Goal: Task Accomplishment & Management: Use online tool/utility

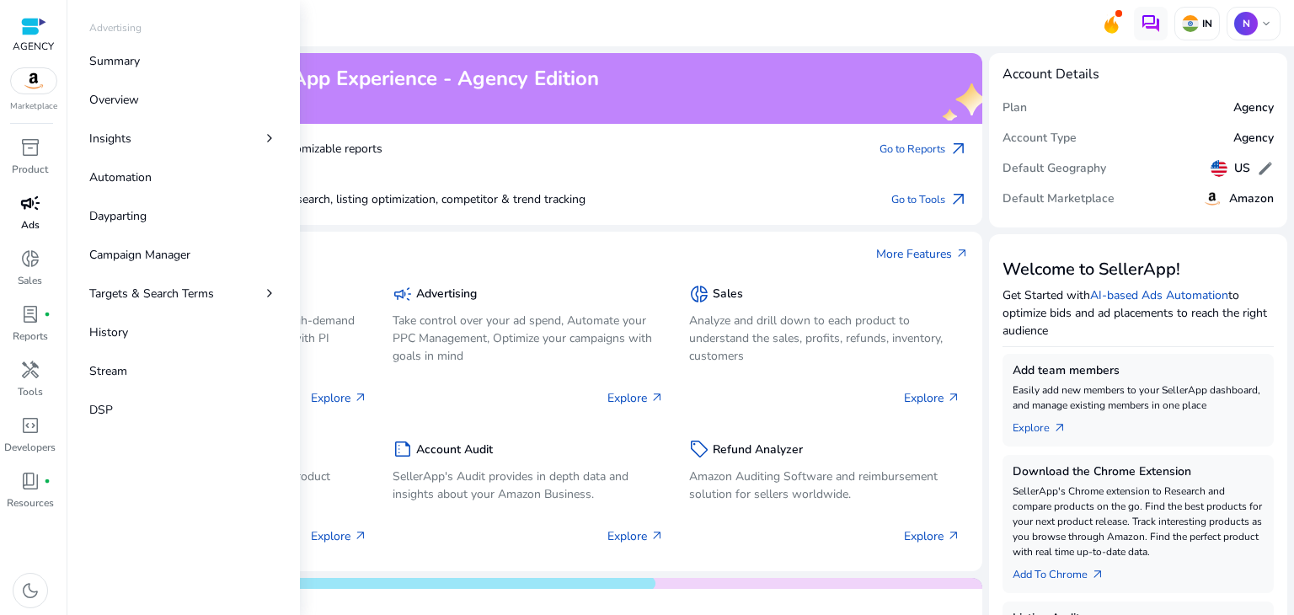
click at [29, 220] on p "Ads" at bounding box center [30, 224] width 19 height 15
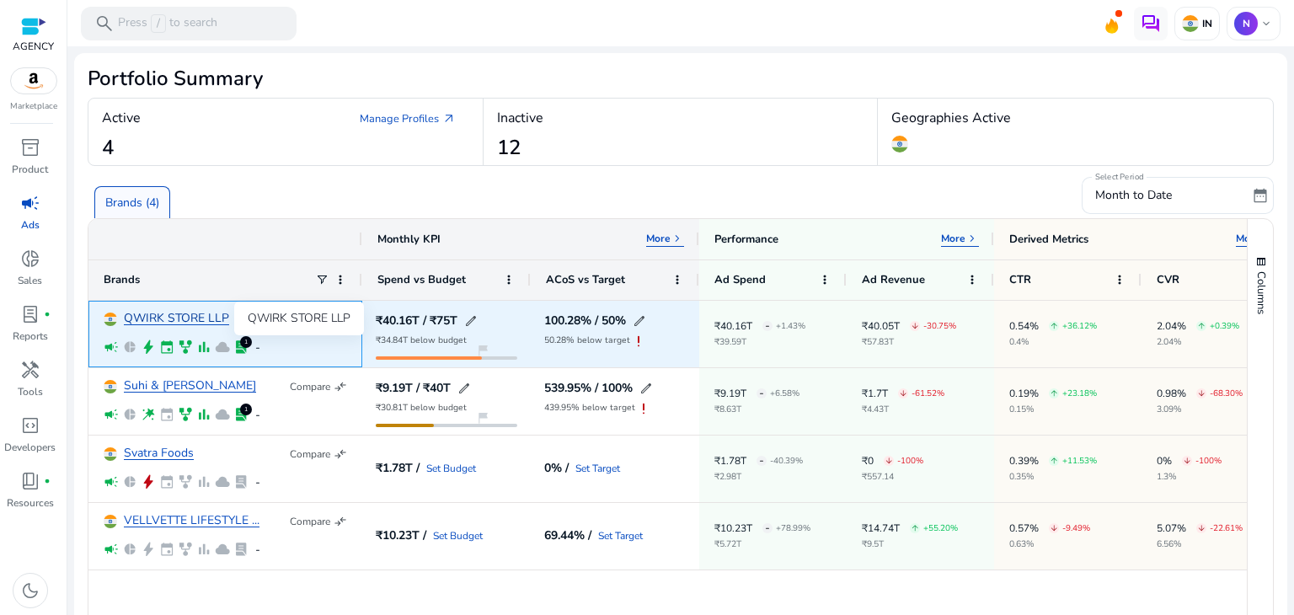
click at [184, 317] on link "QWIRK STORE LLP" at bounding box center [176, 319] width 105 height 13
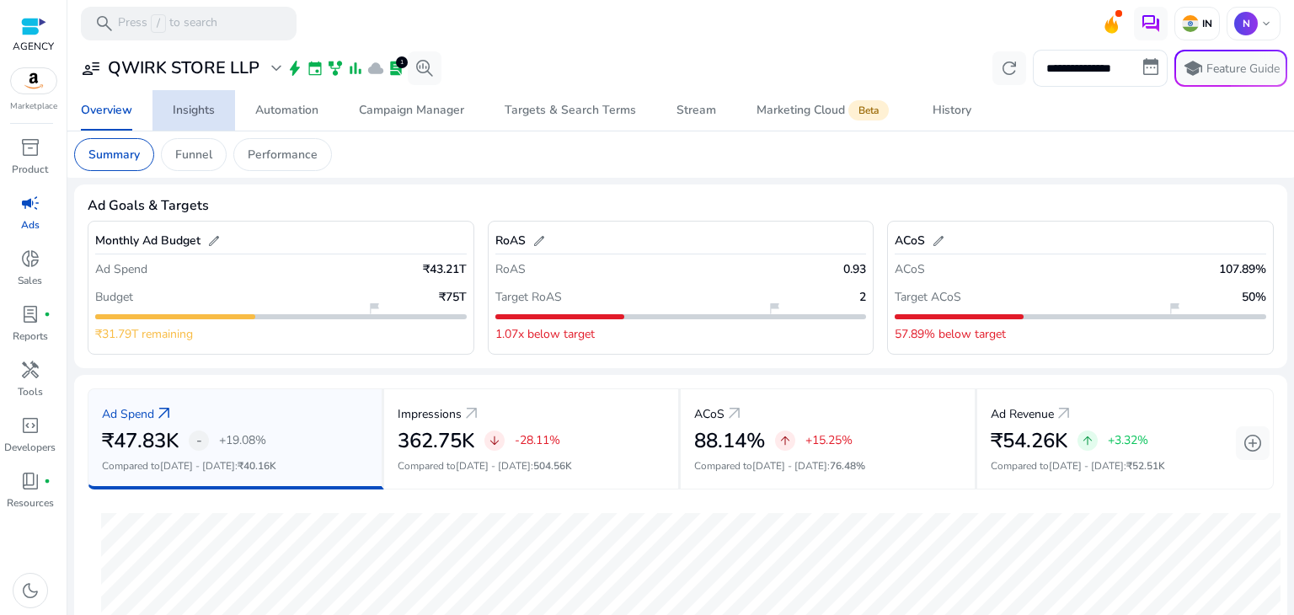
click at [195, 119] on span "Insights" at bounding box center [194, 110] width 42 height 40
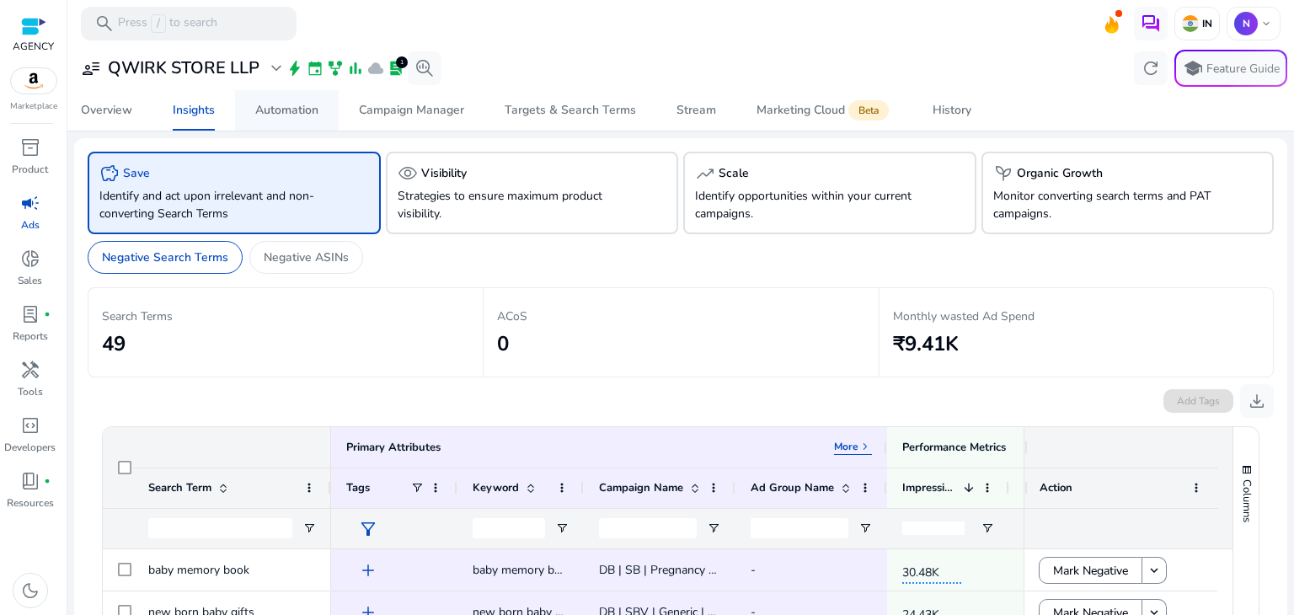
click at [312, 112] on div "Automation" at bounding box center [286, 110] width 63 height 12
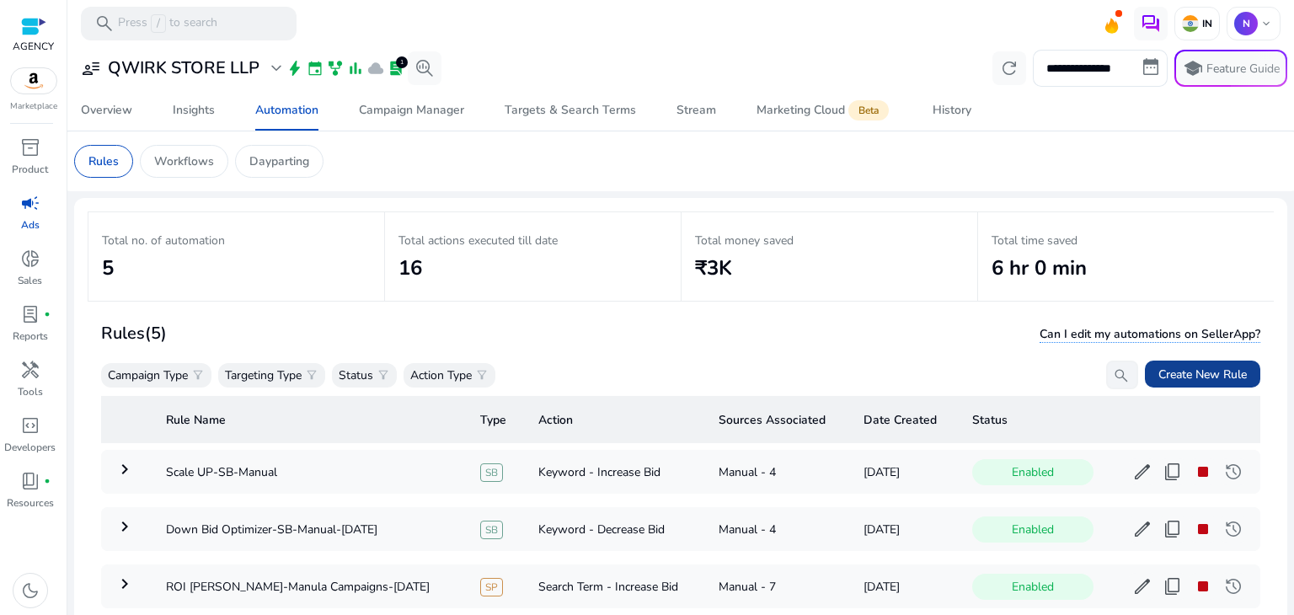
click at [1186, 368] on span "Create New Rule" at bounding box center [1203, 375] width 88 height 18
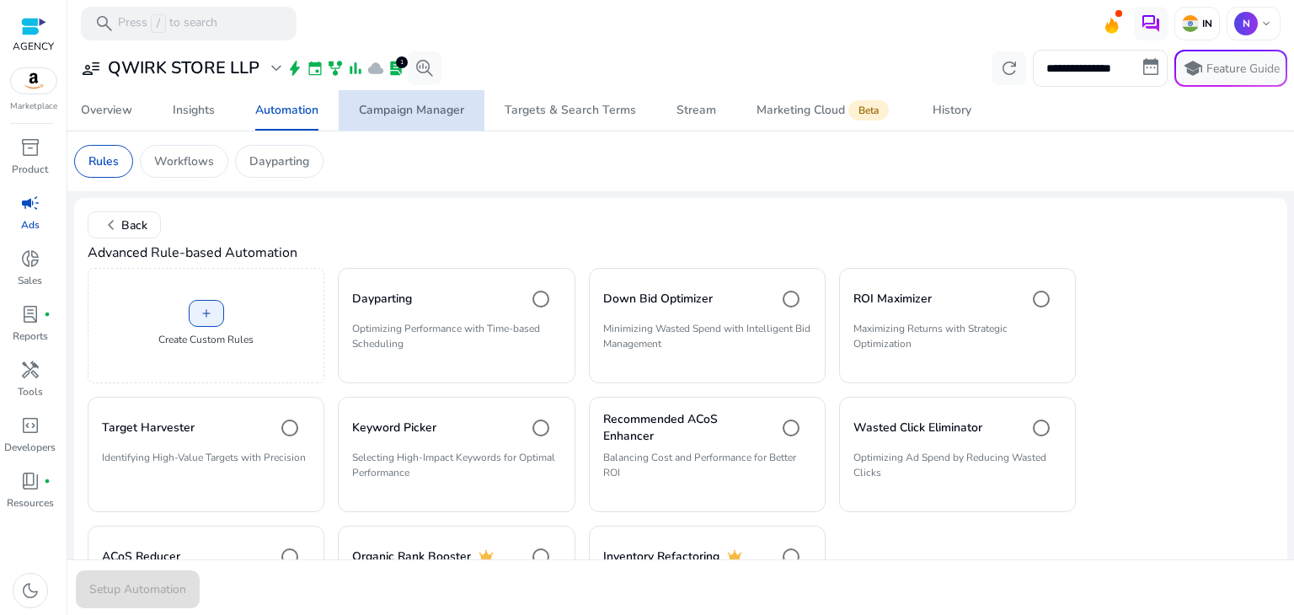
click at [395, 119] on span "Campaign Manager" at bounding box center [411, 110] width 105 height 40
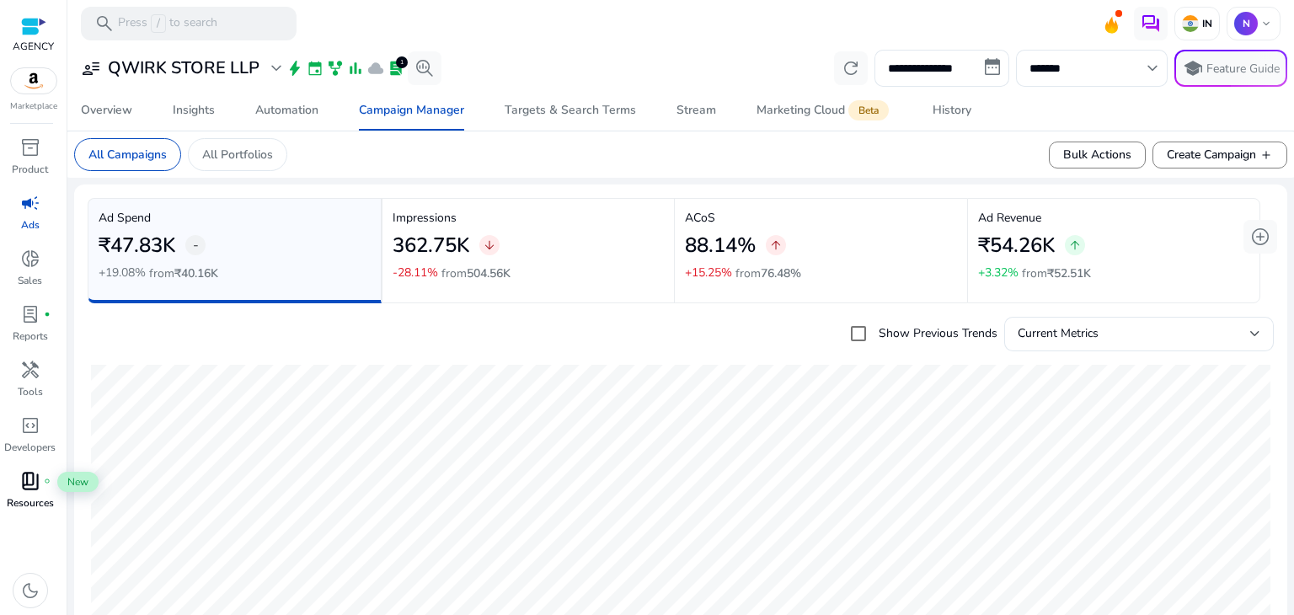
click at [24, 479] on span "book_4" at bounding box center [30, 481] width 20 height 20
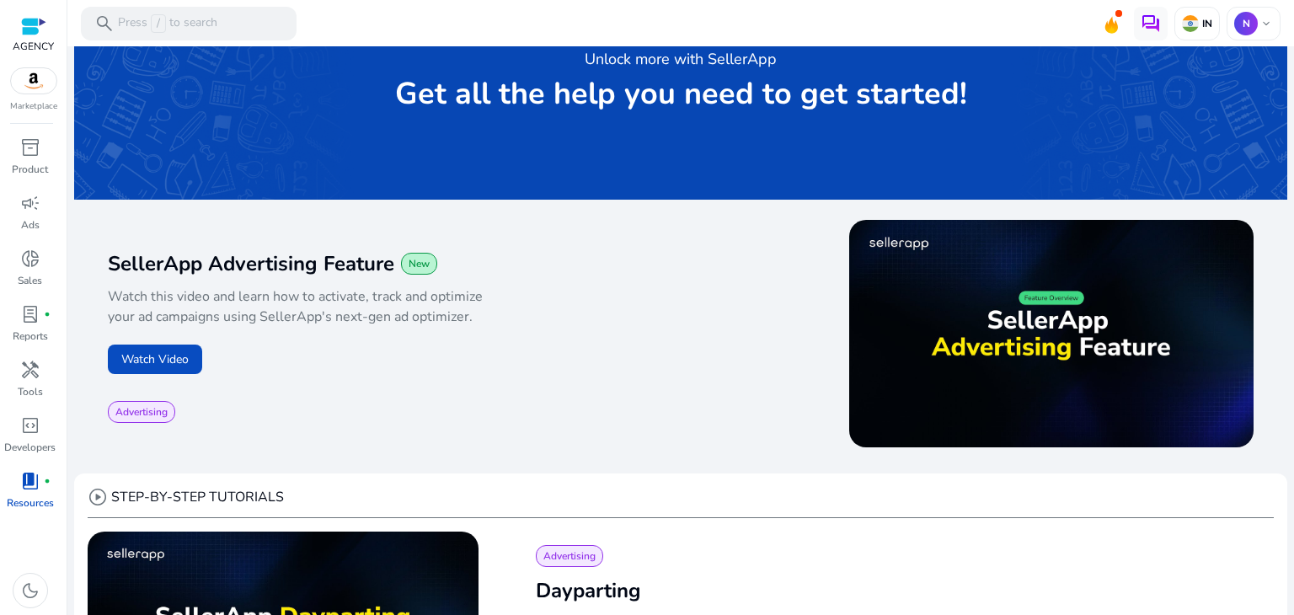
scroll to position [62, 0]
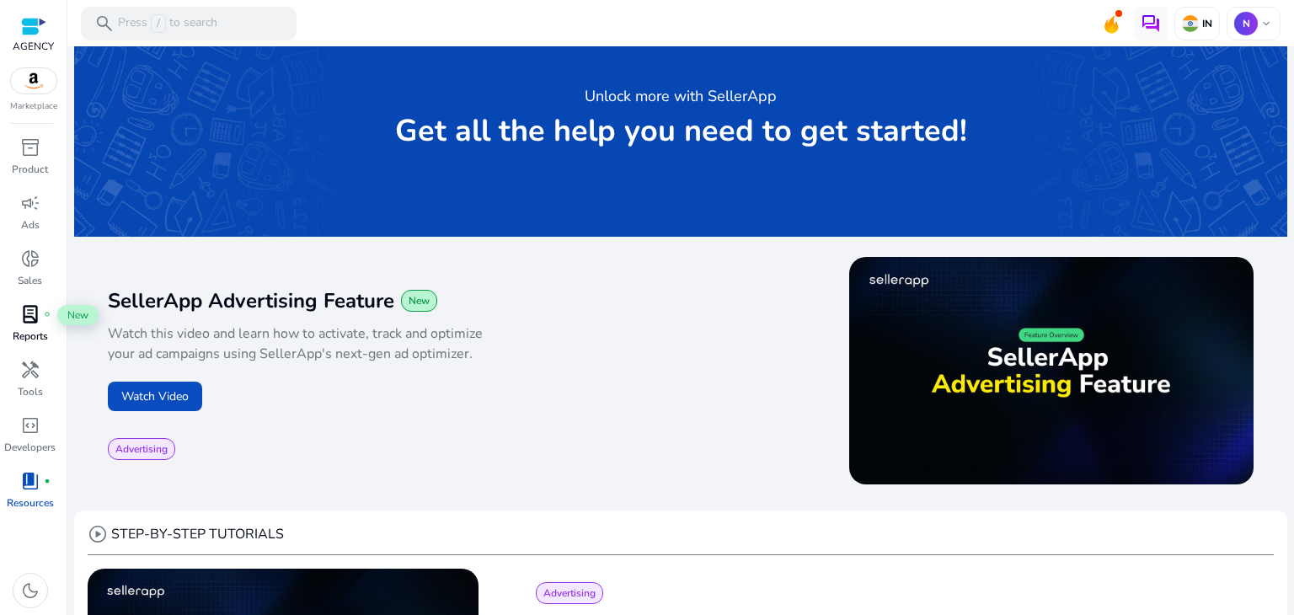
click at [30, 316] on span "lab_profile" at bounding box center [30, 314] width 20 height 20
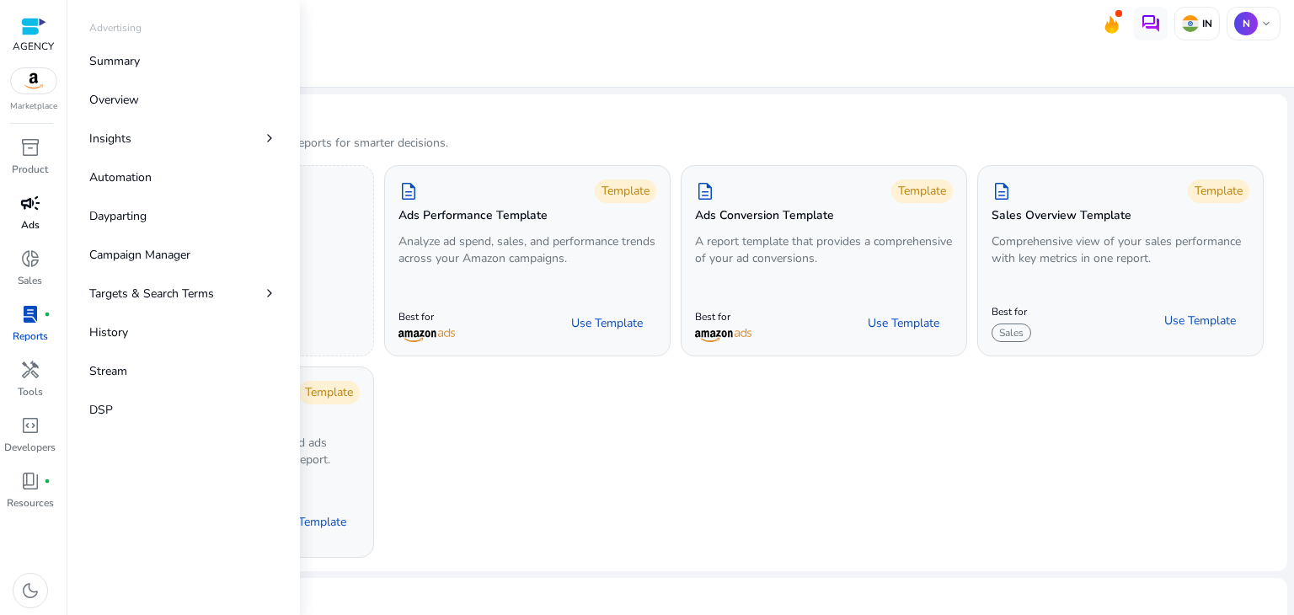
click at [24, 201] on span "campaign" at bounding box center [30, 203] width 20 height 20
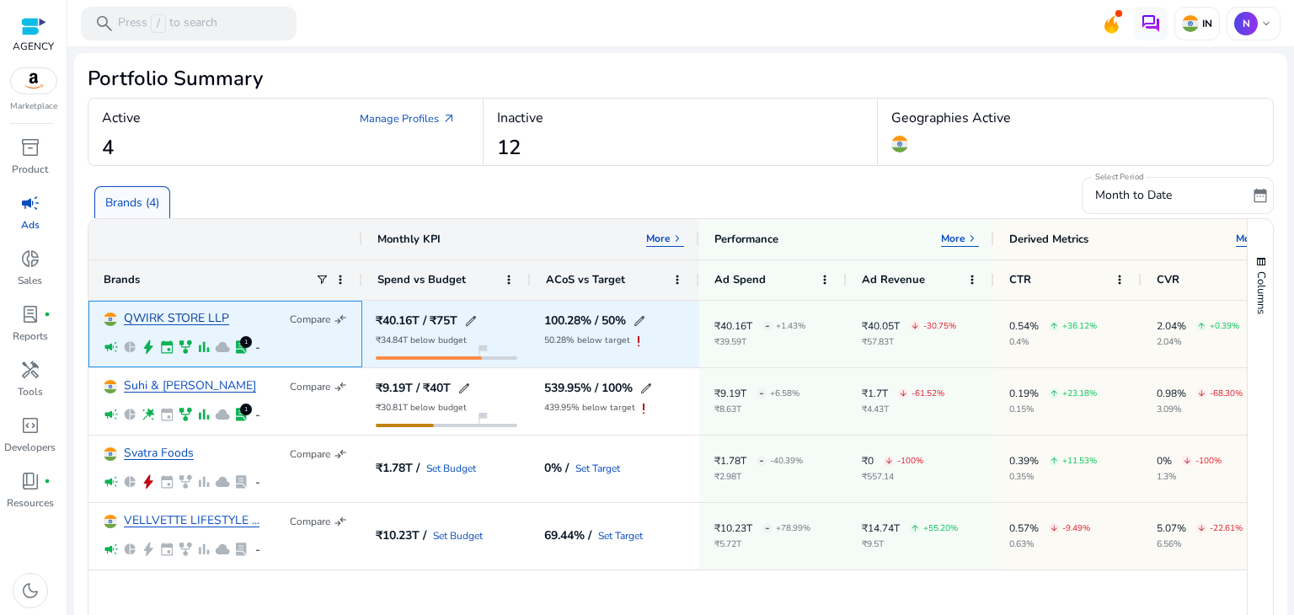
click at [183, 313] on link "QWIRK STORE LLP" at bounding box center [176, 319] width 105 height 13
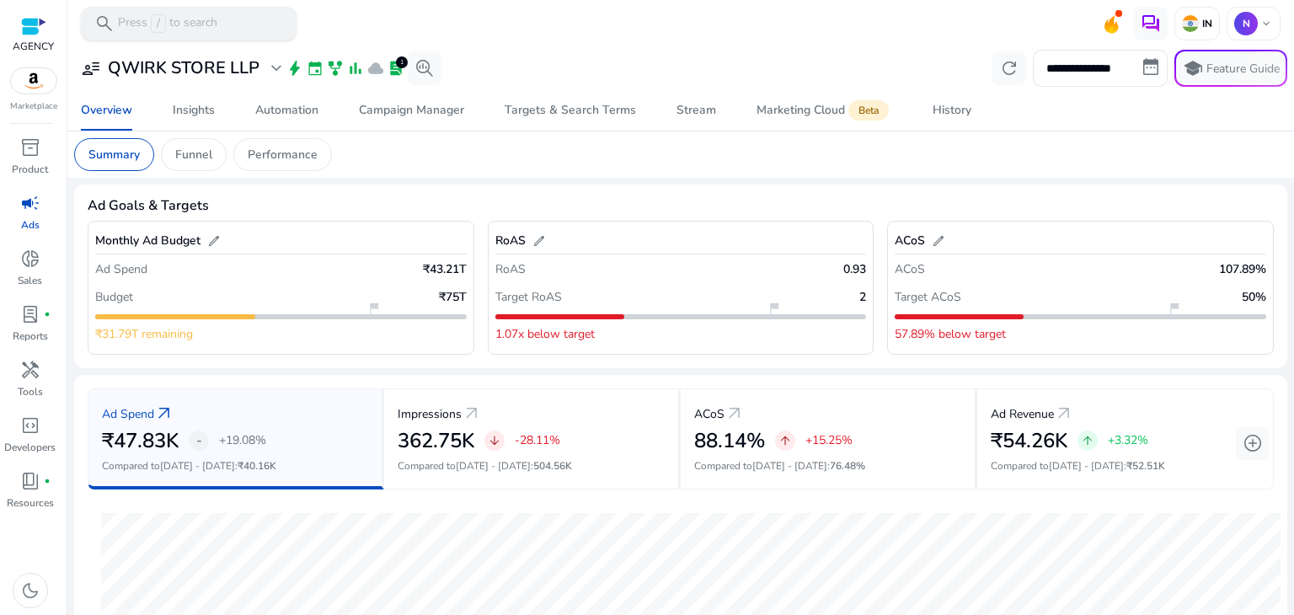
click at [145, 18] on p "Press / to search" at bounding box center [167, 23] width 99 height 19
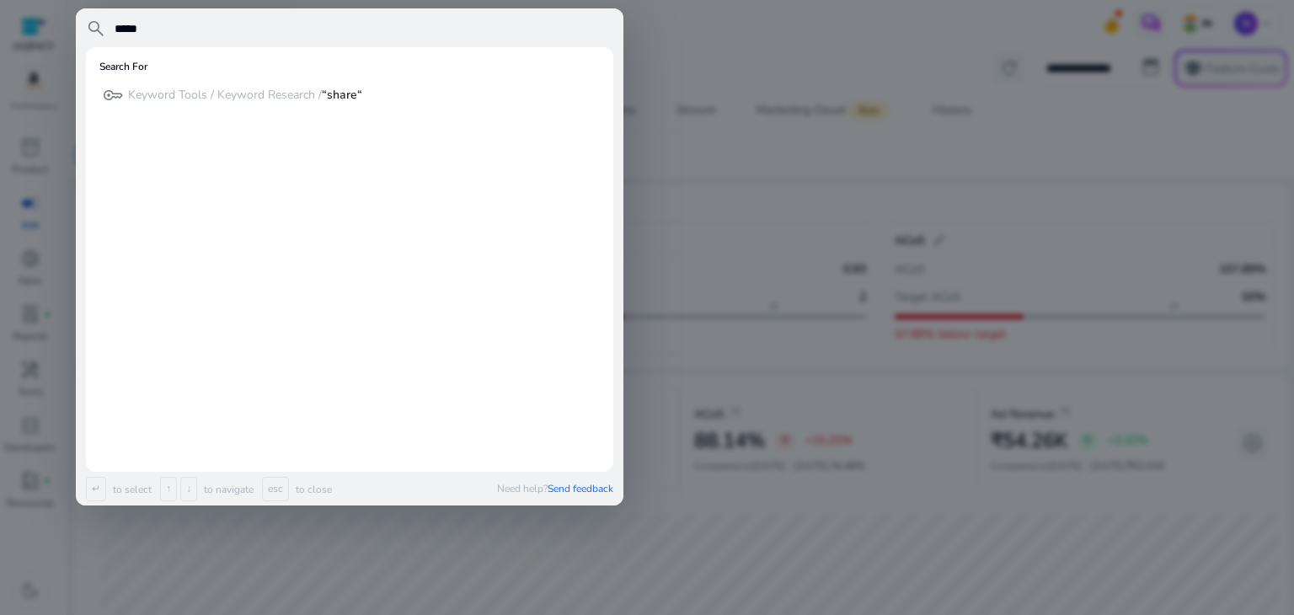
type input "*****"
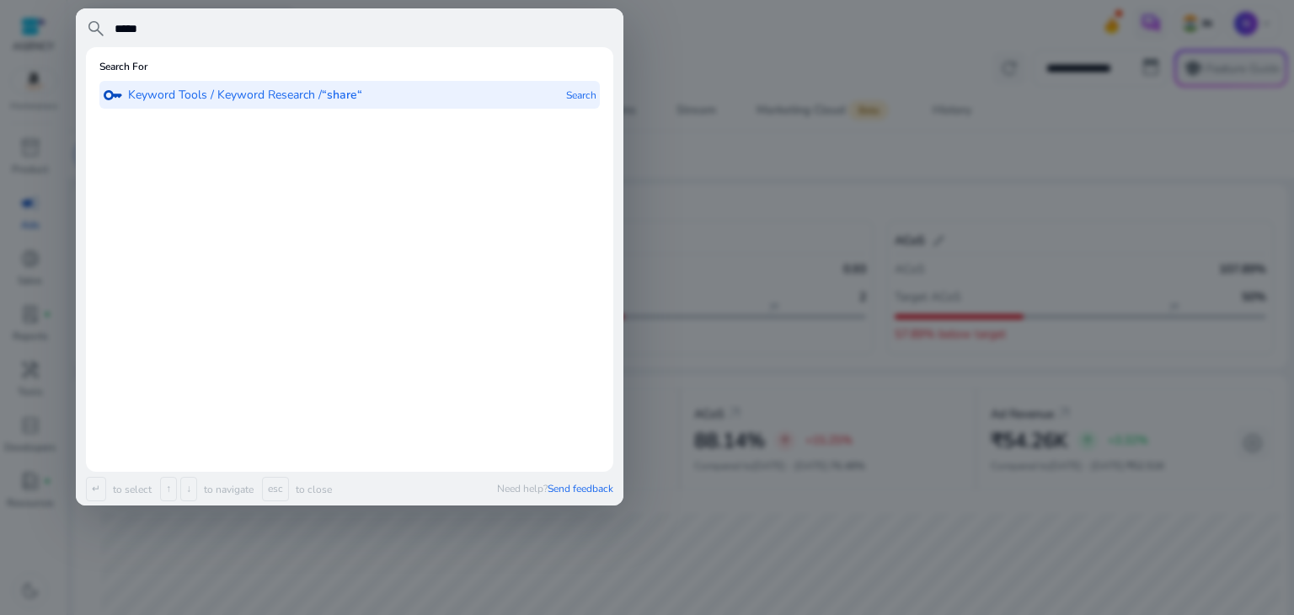
click at [199, 95] on p "Keyword Tools / Keyword Research / “share“" at bounding box center [245, 95] width 234 height 17
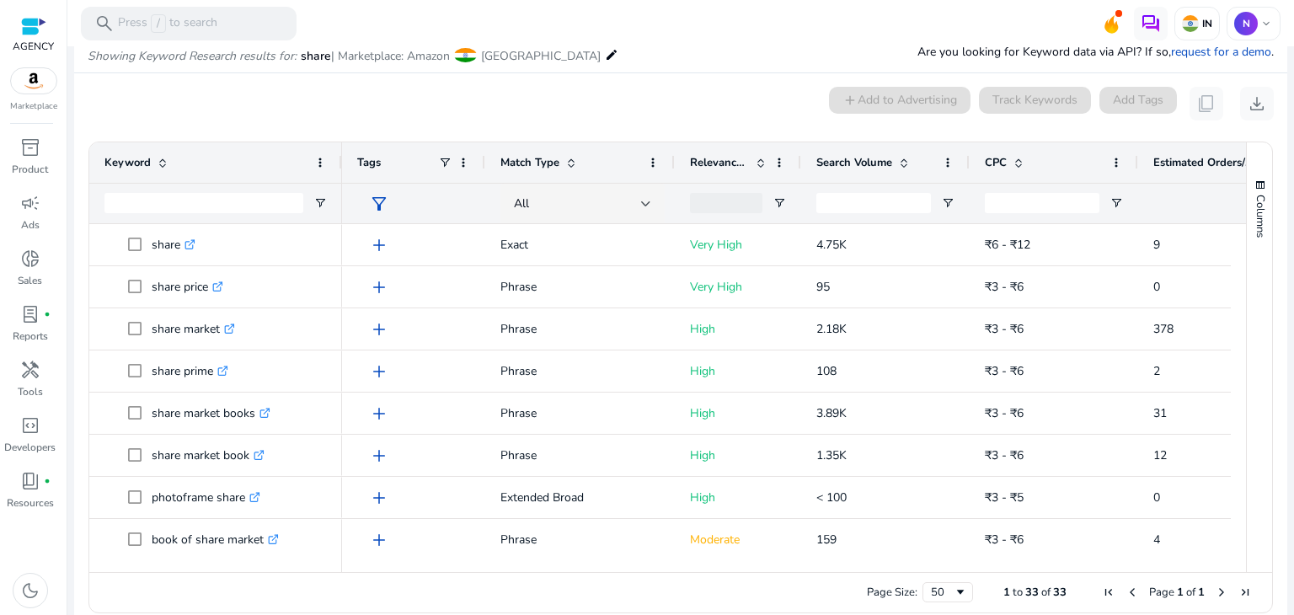
scroll to position [143, 0]
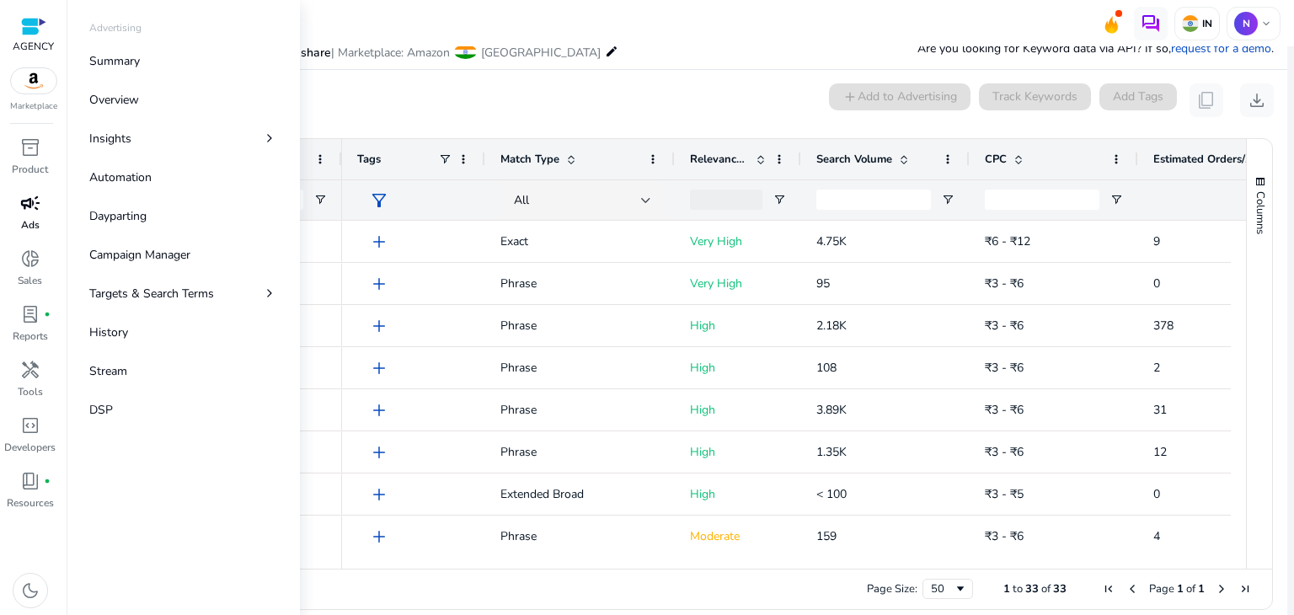
click at [34, 203] on span "campaign" at bounding box center [30, 203] width 20 height 20
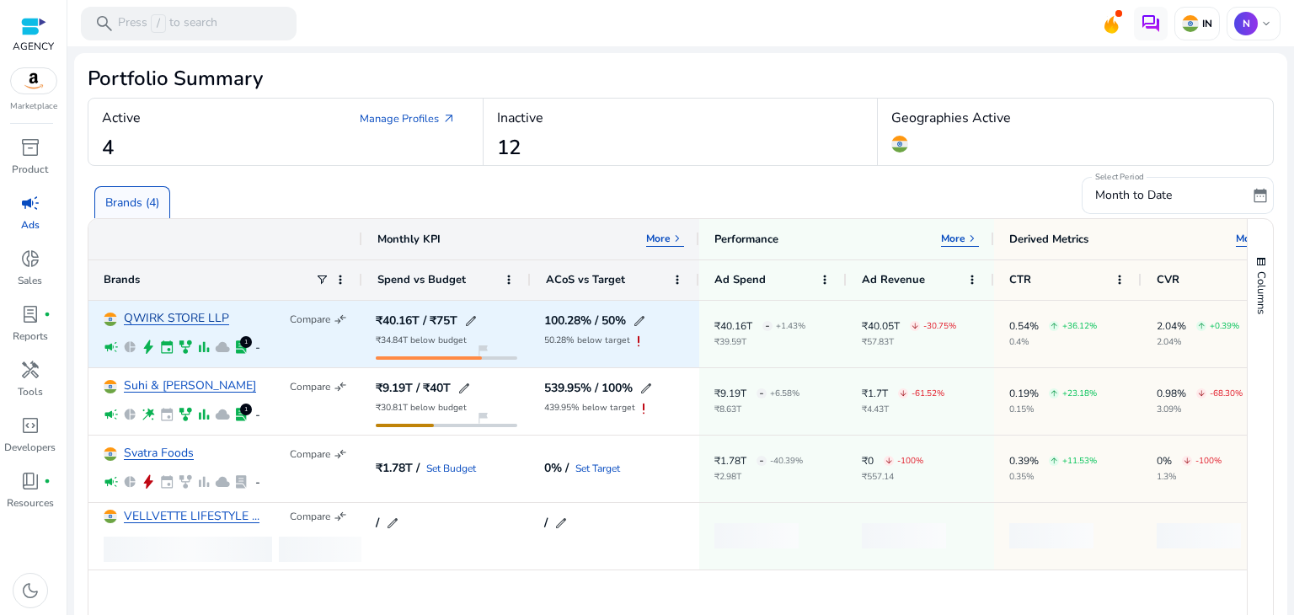
click at [180, 319] on link "QWIRK STORE LLP" at bounding box center [176, 319] width 105 height 13
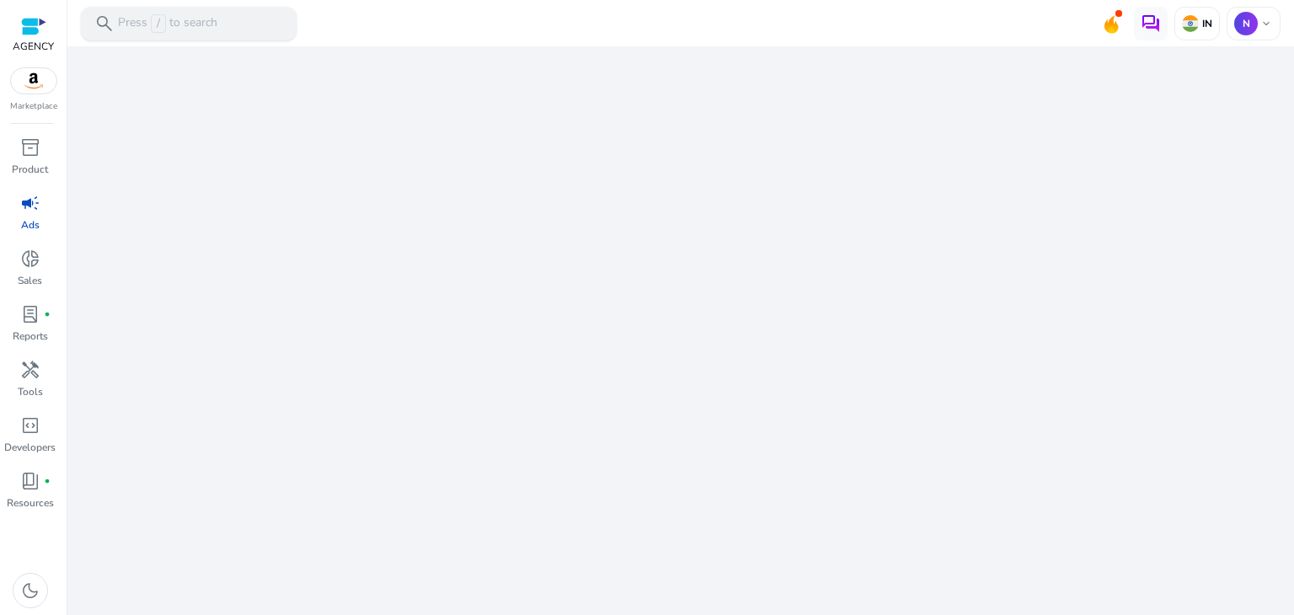
click at [190, 24] on p "Press / to search" at bounding box center [167, 23] width 99 height 19
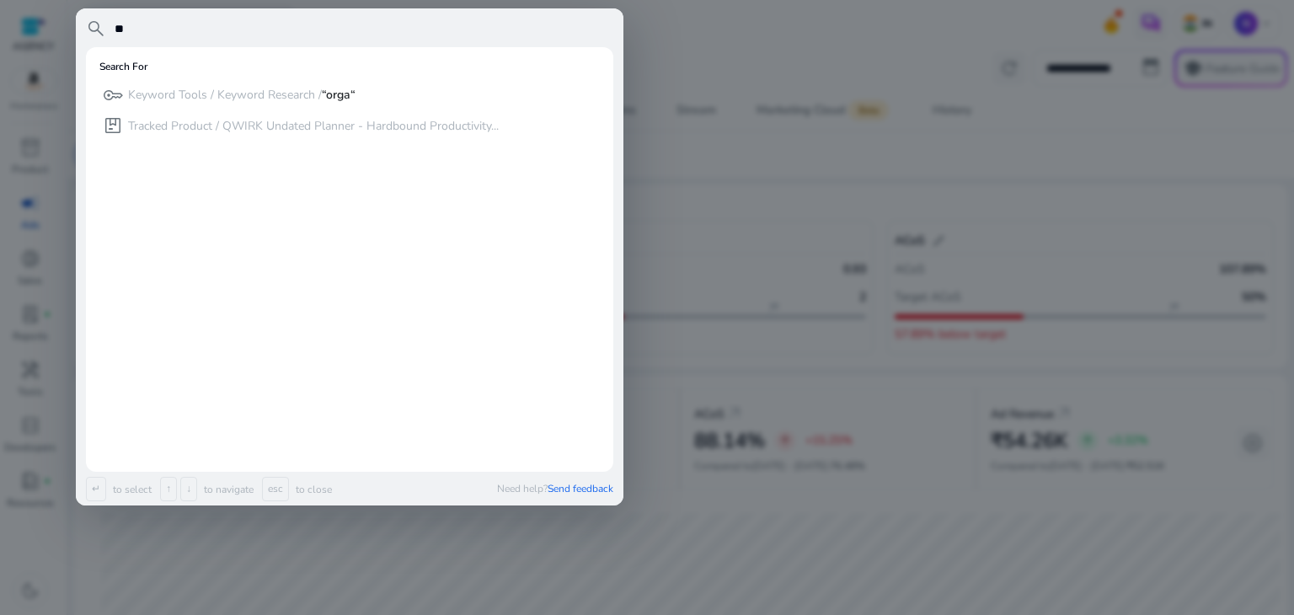
type input "*"
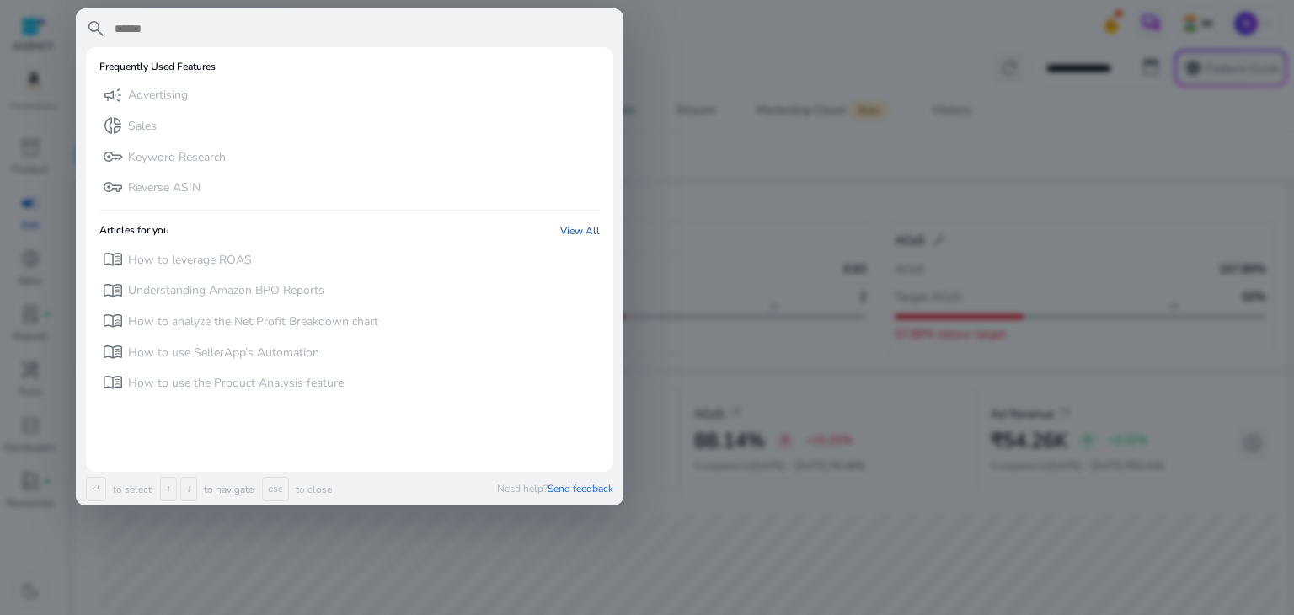
click at [694, 31] on div at bounding box center [647, 307] width 1294 height 615
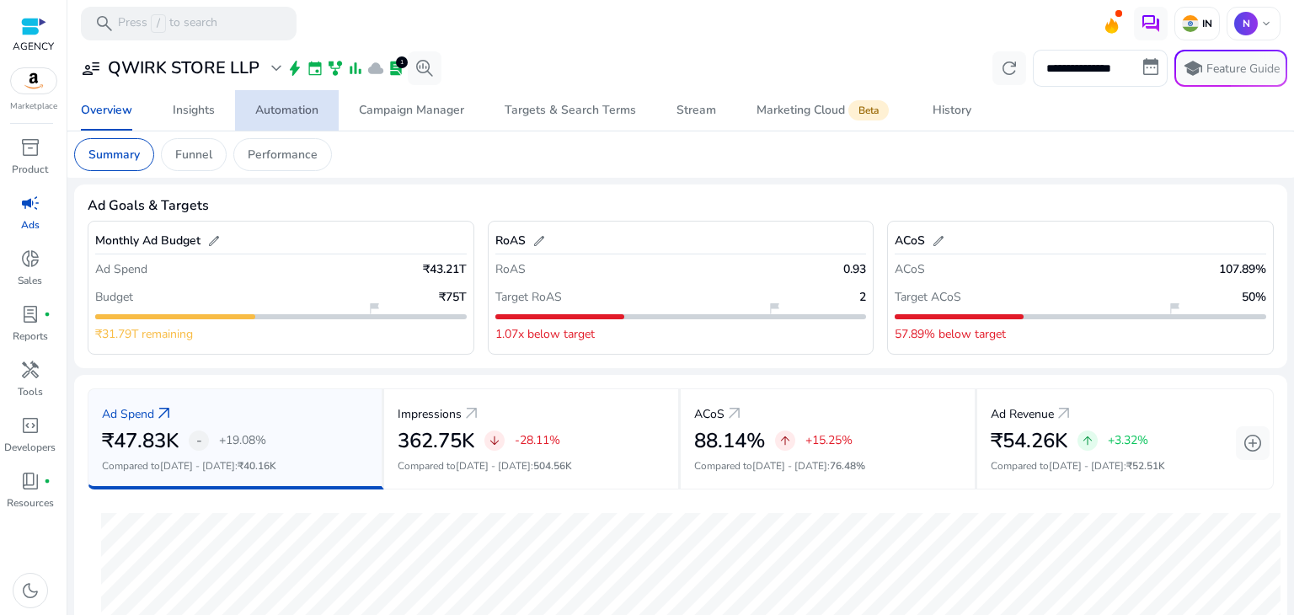
click at [294, 100] on span "Automation" at bounding box center [286, 110] width 63 height 40
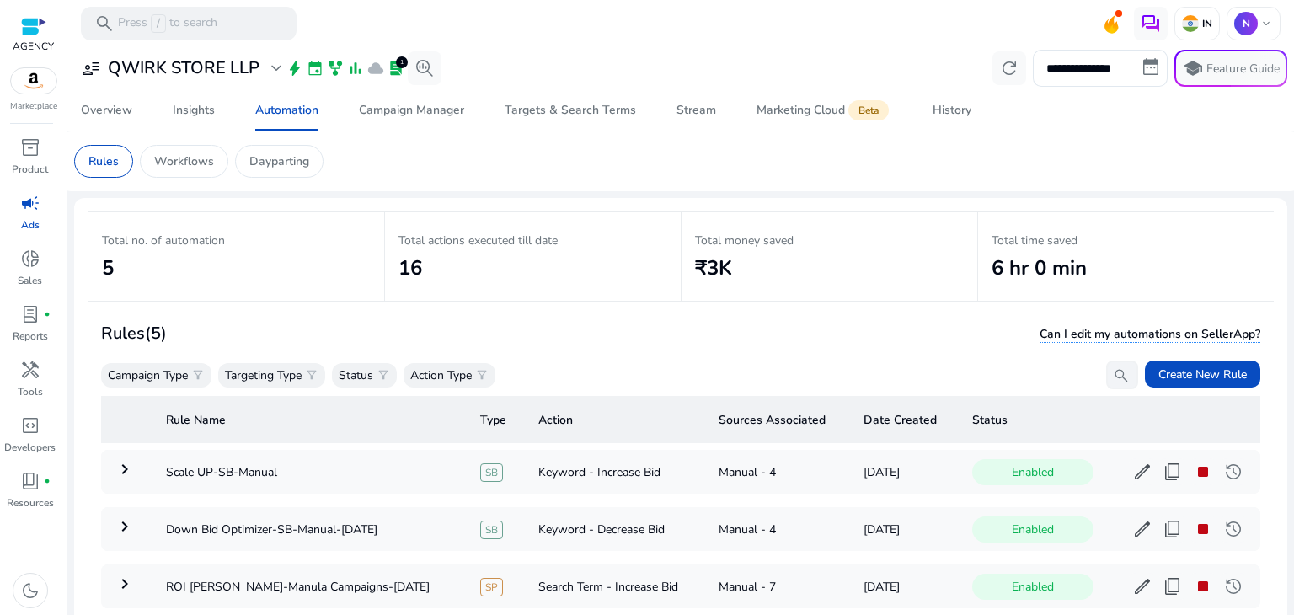
click at [250, 257] on h2 "5" at bounding box center [236, 268] width 269 height 24
click at [1176, 366] on span "Create New Rule" at bounding box center [1203, 375] width 88 height 18
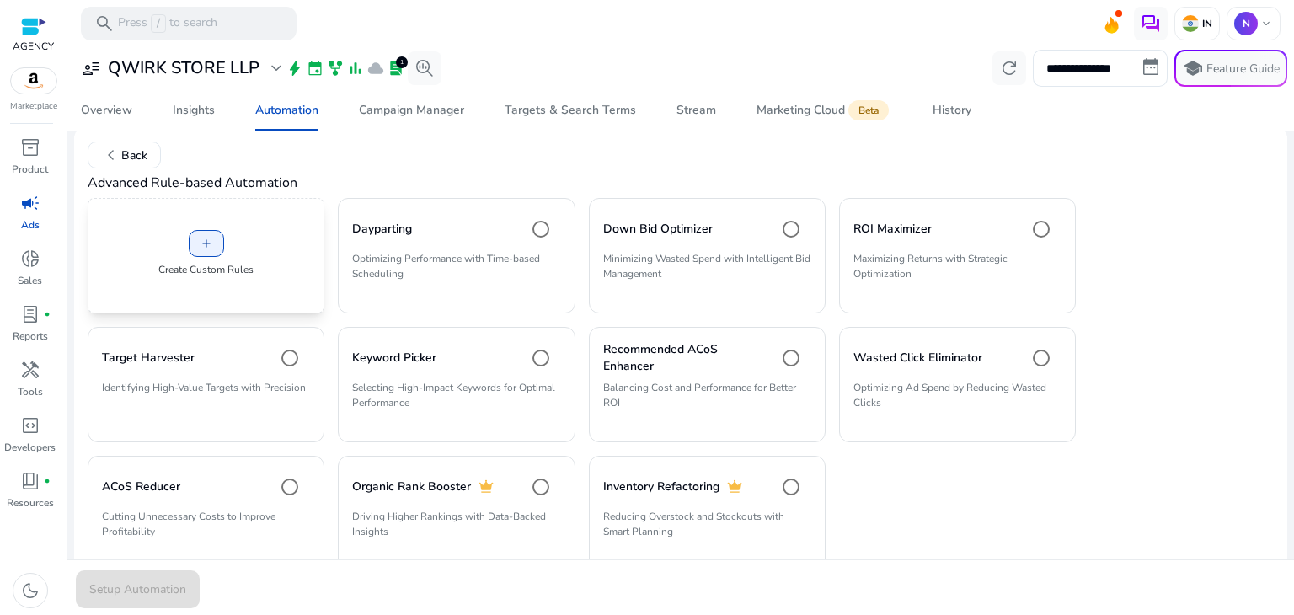
scroll to position [94, 0]
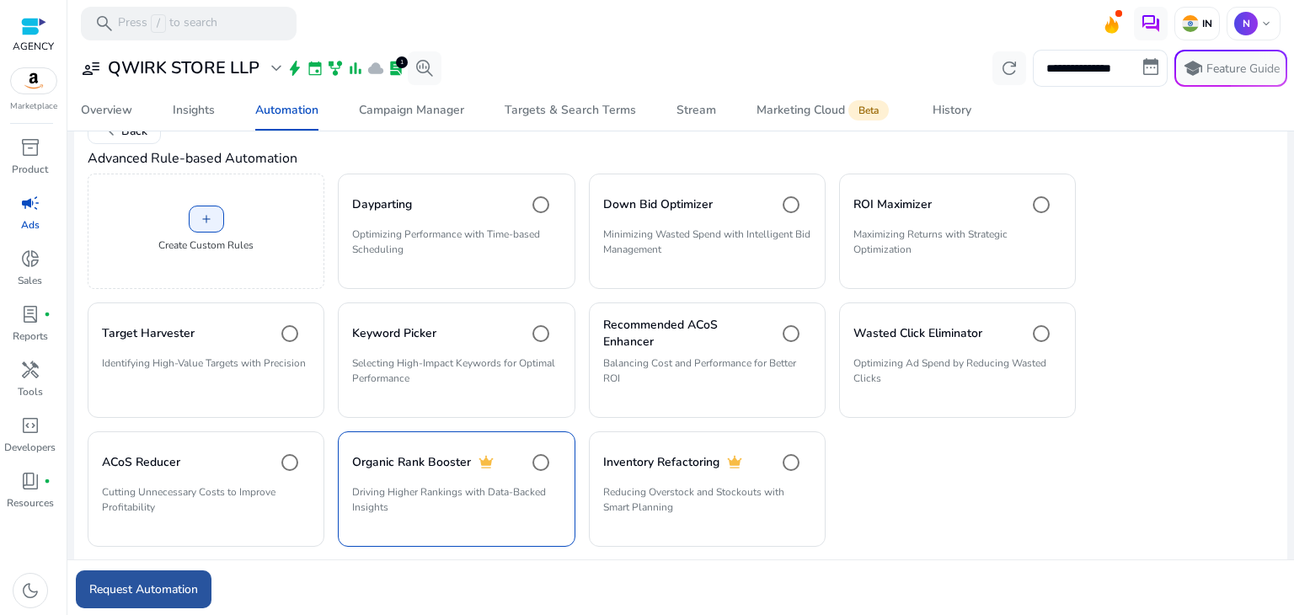
click at [158, 602] on span "submit" at bounding box center [144, 590] width 136 height 40
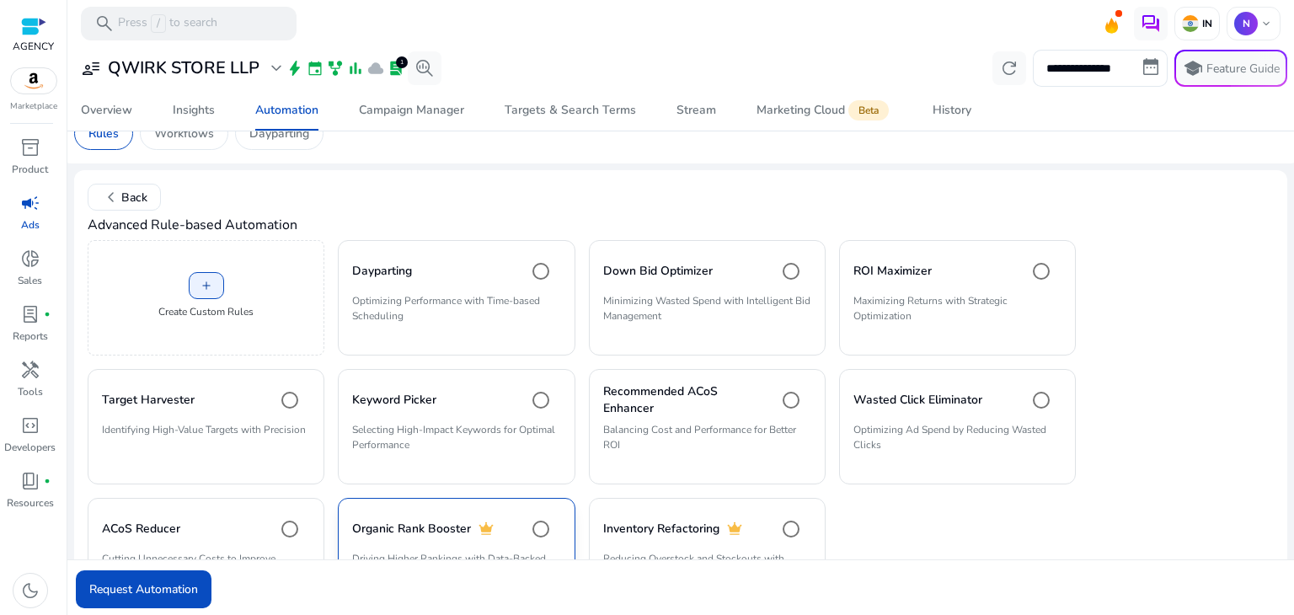
scroll to position [114, 0]
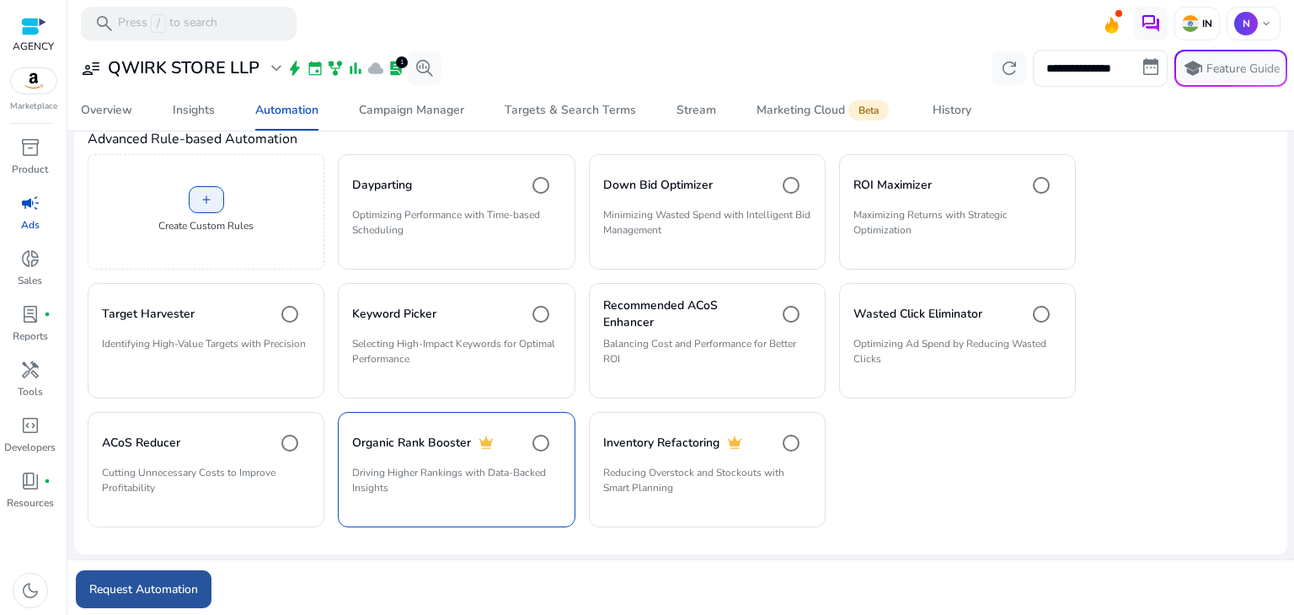
click at [156, 586] on span "Request Automation" at bounding box center [143, 590] width 109 height 18
click at [34, 595] on span "dark_mode" at bounding box center [30, 591] width 20 height 20
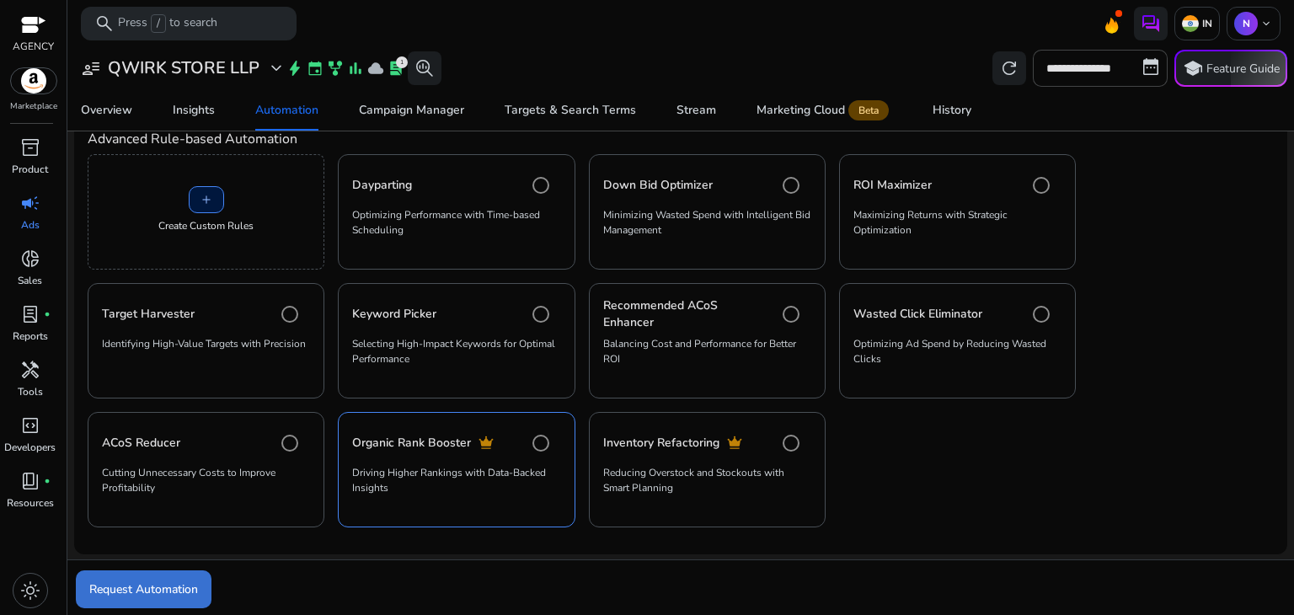
click at [139, 585] on span "Request Automation" at bounding box center [143, 590] width 109 height 18
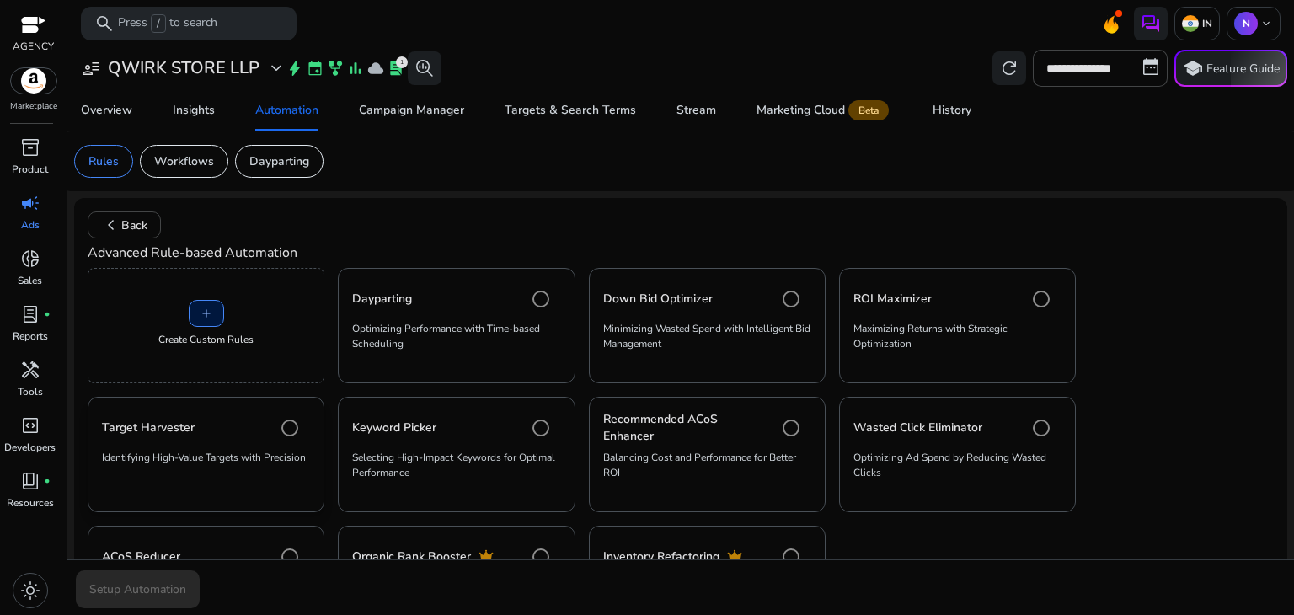
scroll to position [114, 0]
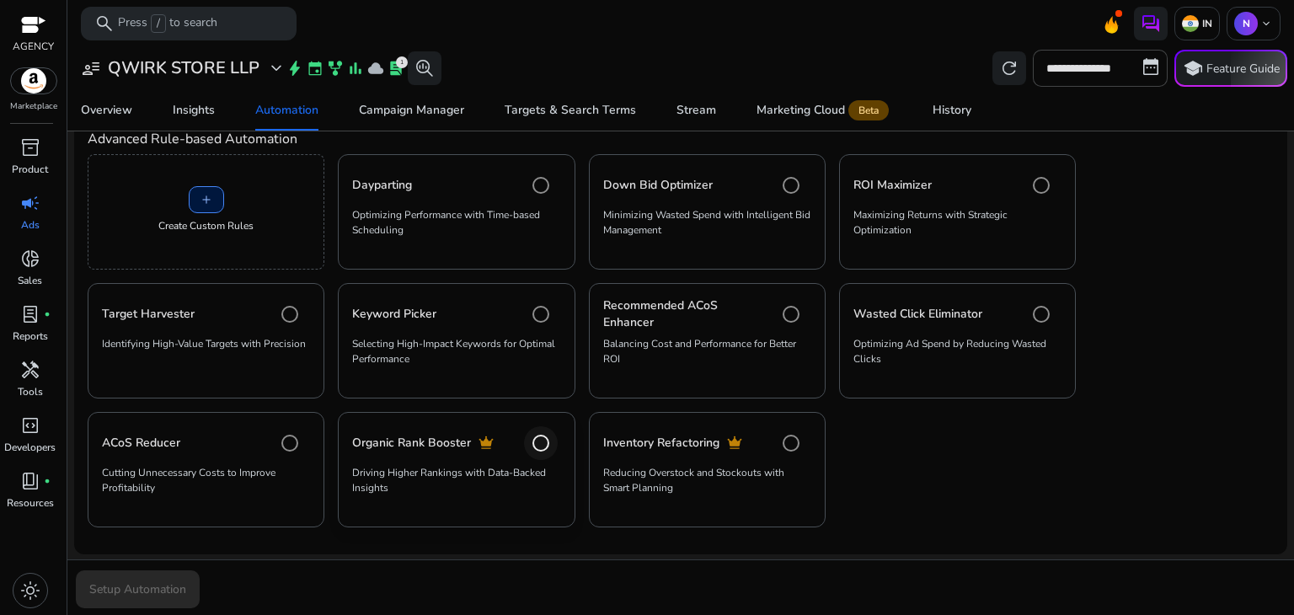
click at [521, 446] on div at bounding box center [541, 443] width 40 height 40
click at [153, 587] on span "Setup Automation" at bounding box center [137, 590] width 97 height 18
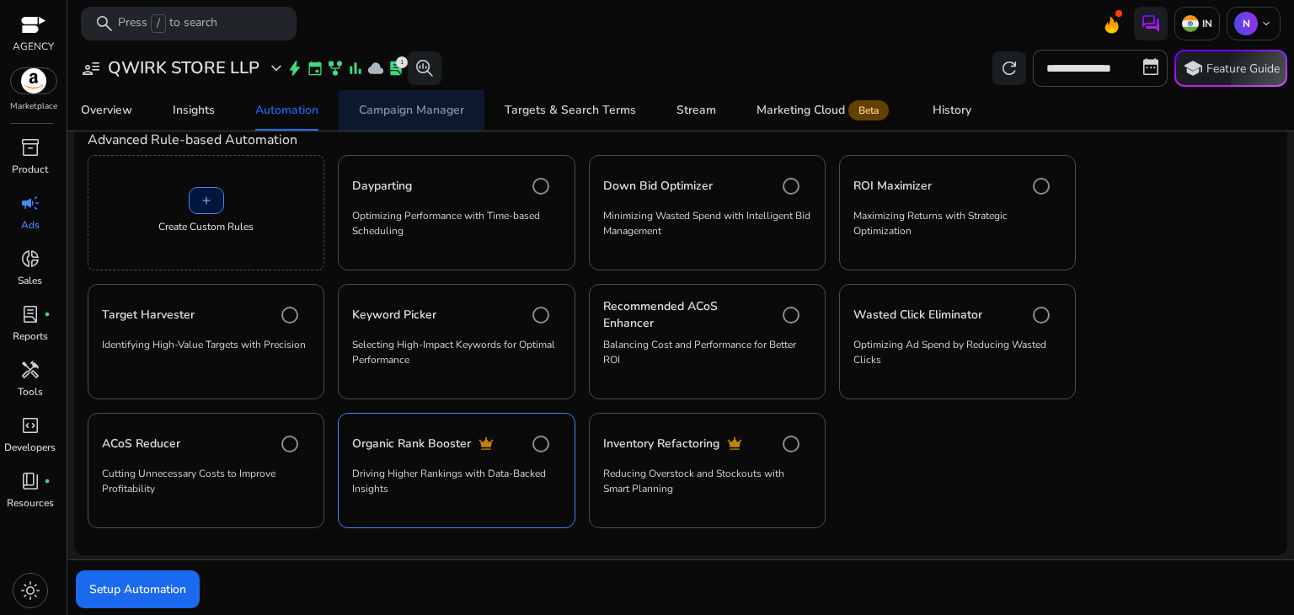
click at [410, 109] on div "Campaign Manager" at bounding box center [411, 110] width 105 height 12
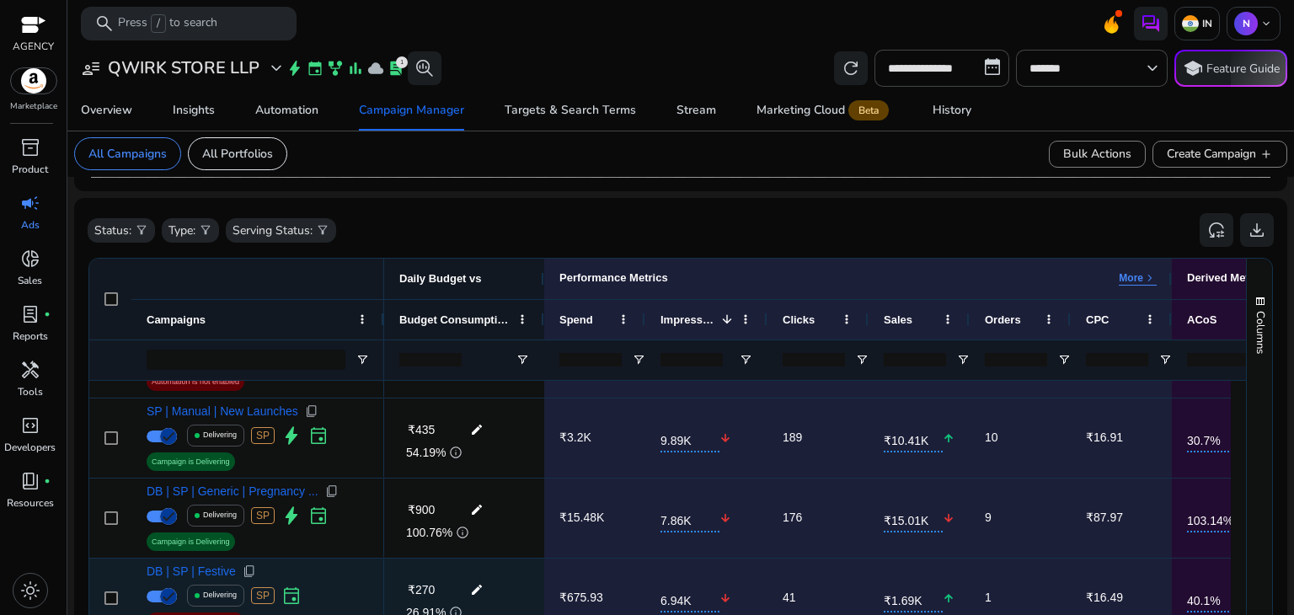
scroll to position [698, 0]
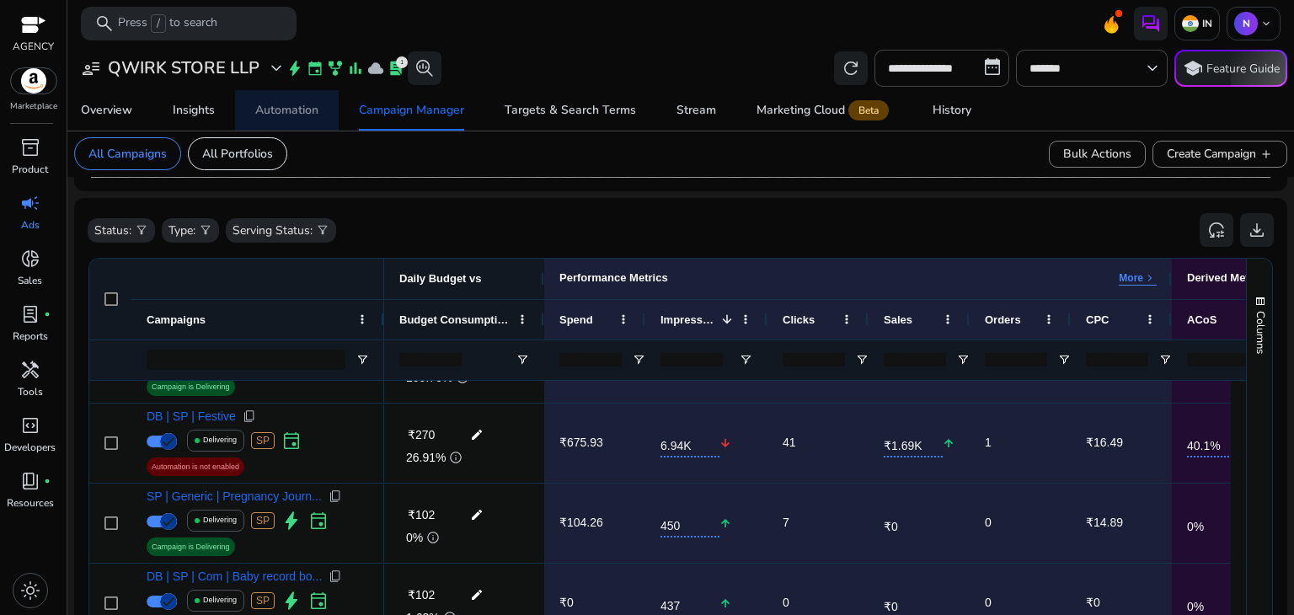
click at [295, 111] on div "Automation" at bounding box center [286, 110] width 63 height 12
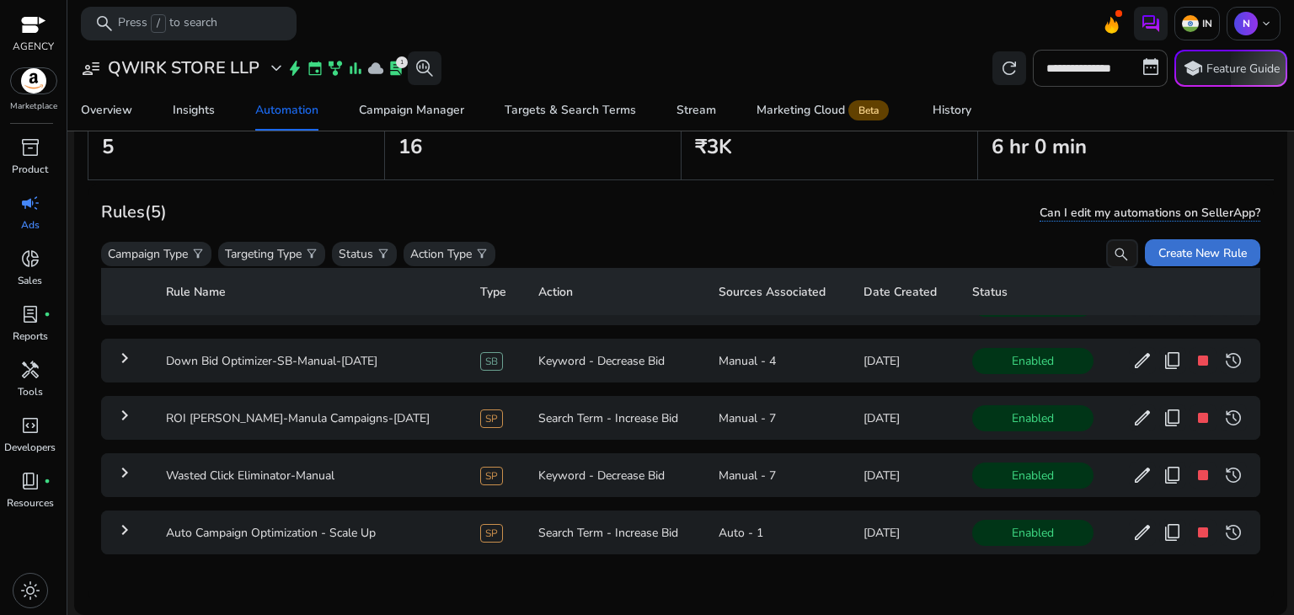
click at [1193, 241] on span at bounding box center [1202, 253] width 115 height 40
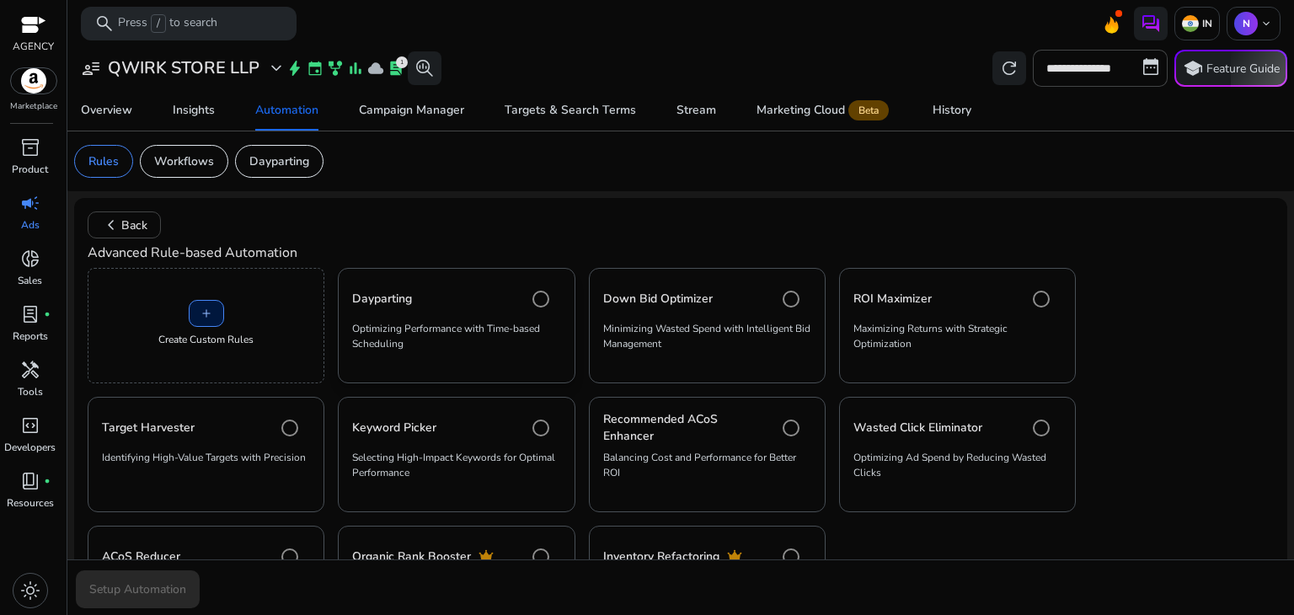
scroll to position [114, 0]
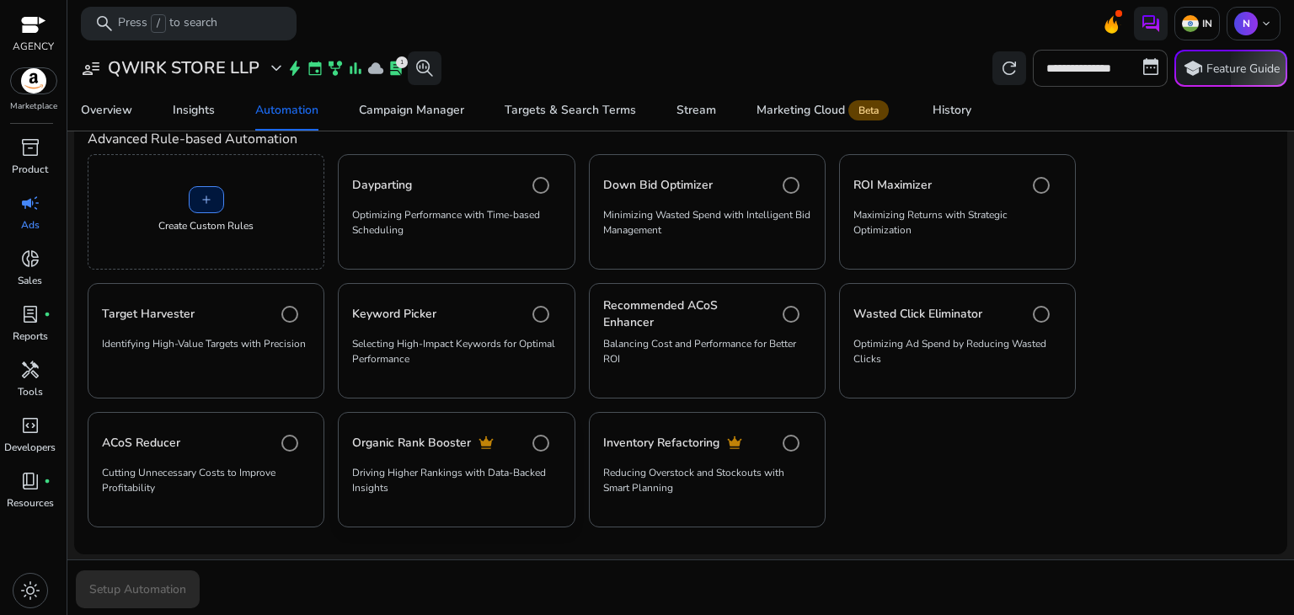
click at [489, 447] on span "crown" at bounding box center [486, 443] width 17 height 17
click at [160, 579] on span "submit" at bounding box center [144, 590] width 136 height 40
click at [485, 440] on span "crown" at bounding box center [486, 443] width 17 height 17
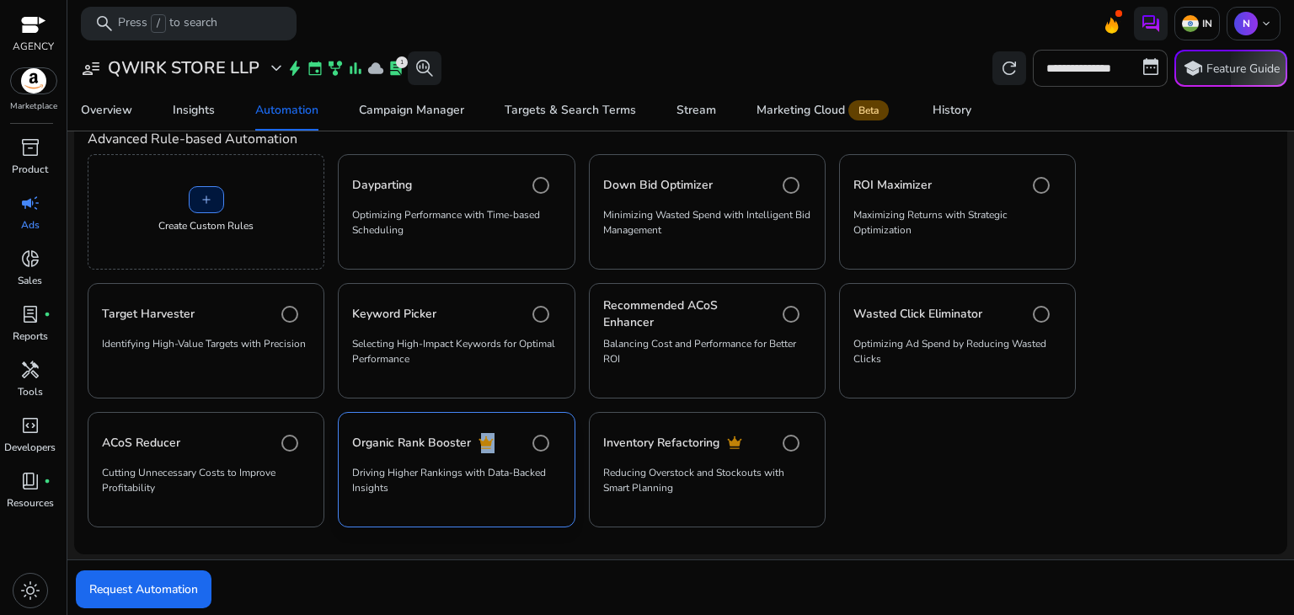
click at [485, 440] on span "crown" at bounding box center [486, 443] width 17 height 17
click at [513, 459] on mat-card "Organic Rank Booster crown Driving Higher Rankings with Data-Backed Insights" at bounding box center [456, 469] width 237 height 115
click at [174, 575] on span "submit" at bounding box center [144, 590] width 136 height 40
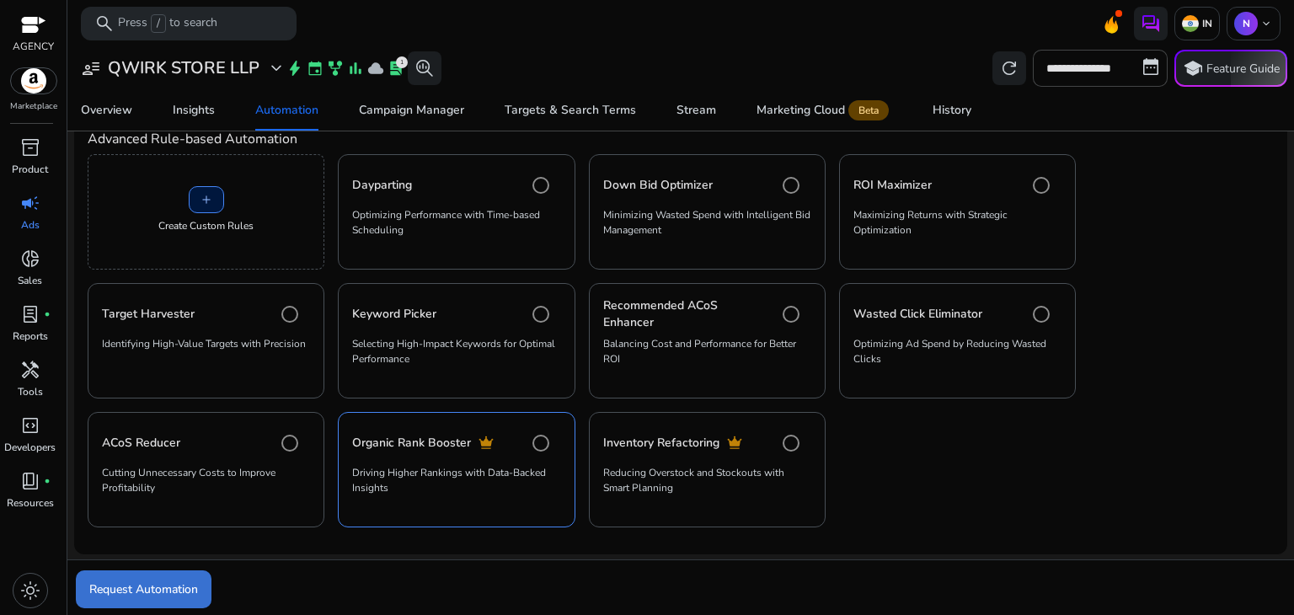
click at [174, 575] on span "submit" at bounding box center [144, 590] width 136 height 40
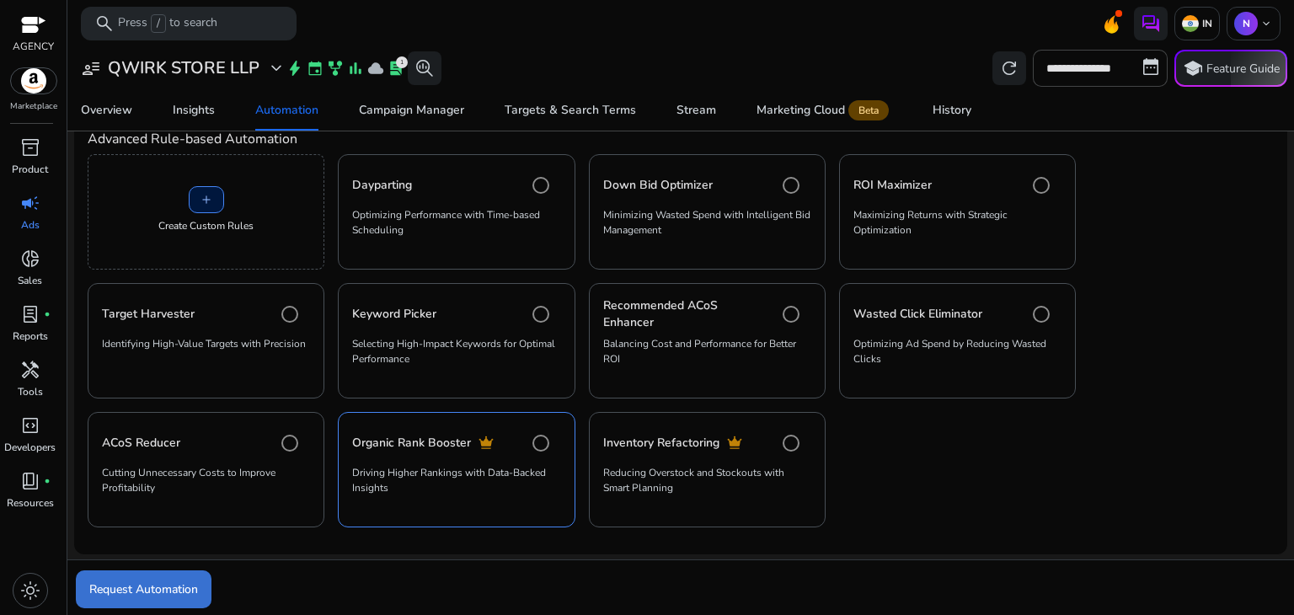
click at [174, 575] on span "submit" at bounding box center [144, 590] width 136 height 40
click at [143, 588] on span "Request Automation" at bounding box center [143, 590] width 109 height 18
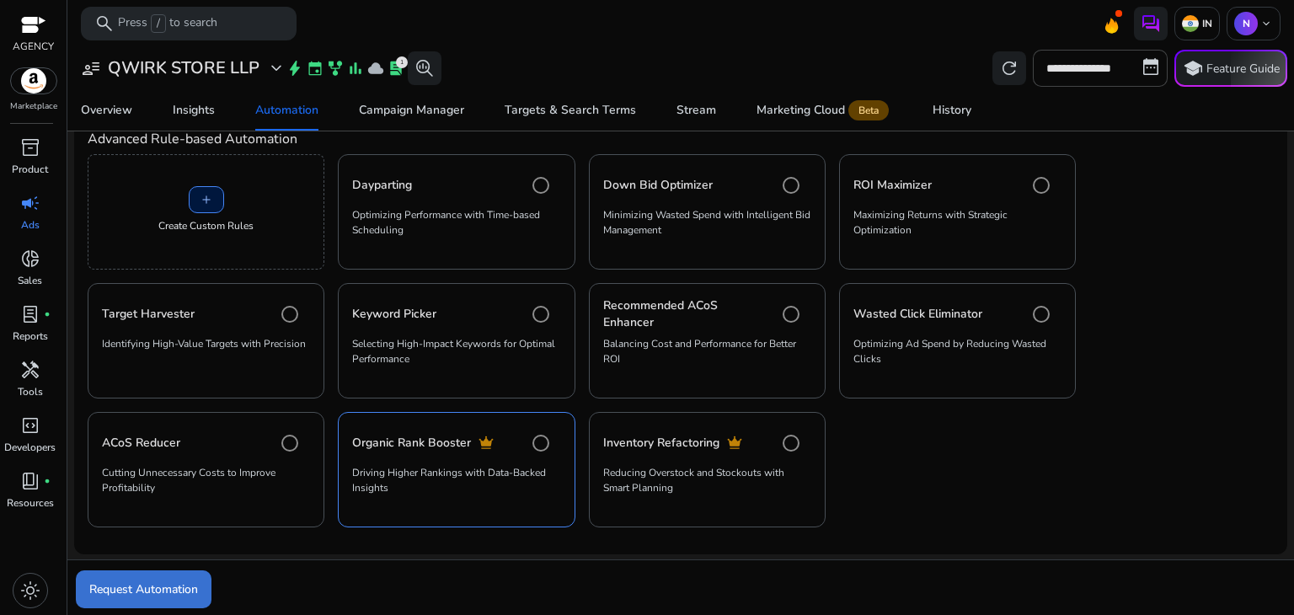
click at [143, 588] on span "Request Automation" at bounding box center [143, 590] width 109 height 18
click at [164, 578] on span "submit" at bounding box center [144, 590] width 136 height 40
drag, startPoint x: 164, startPoint y: 578, endPoint x: 102, endPoint y: 591, distance: 63.6
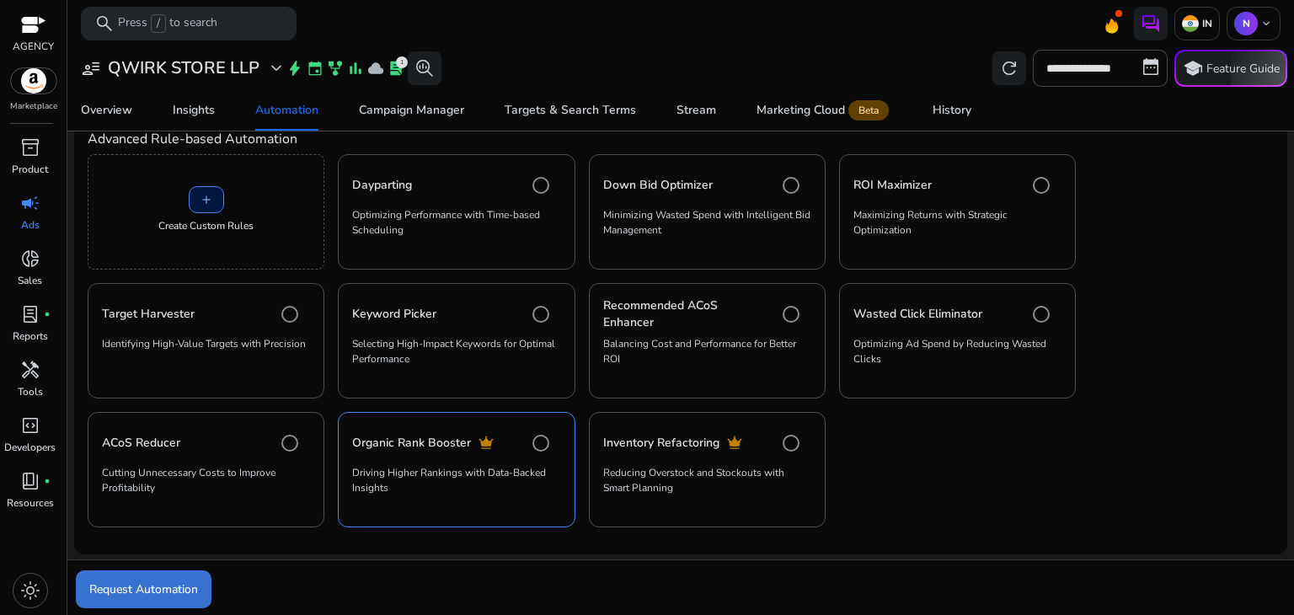
click at [102, 591] on span "Request Automation" at bounding box center [143, 590] width 109 height 18
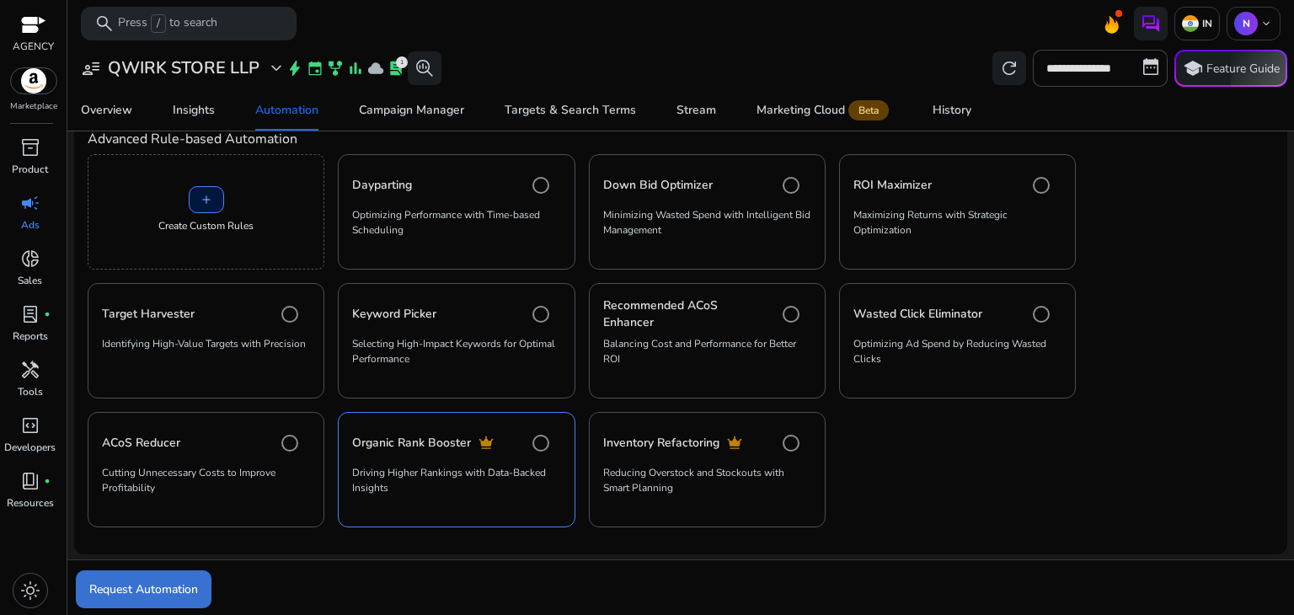
click at [199, 577] on span "submit" at bounding box center [144, 590] width 136 height 40
click at [165, 572] on span "submit" at bounding box center [144, 590] width 136 height 40
click at [152, 570] on span "submit" at bounding box center [144, 590] width 136 height 40
click at [158, 588] on span "Request Automation" at bounding box center [143, 590] width 109 height 18
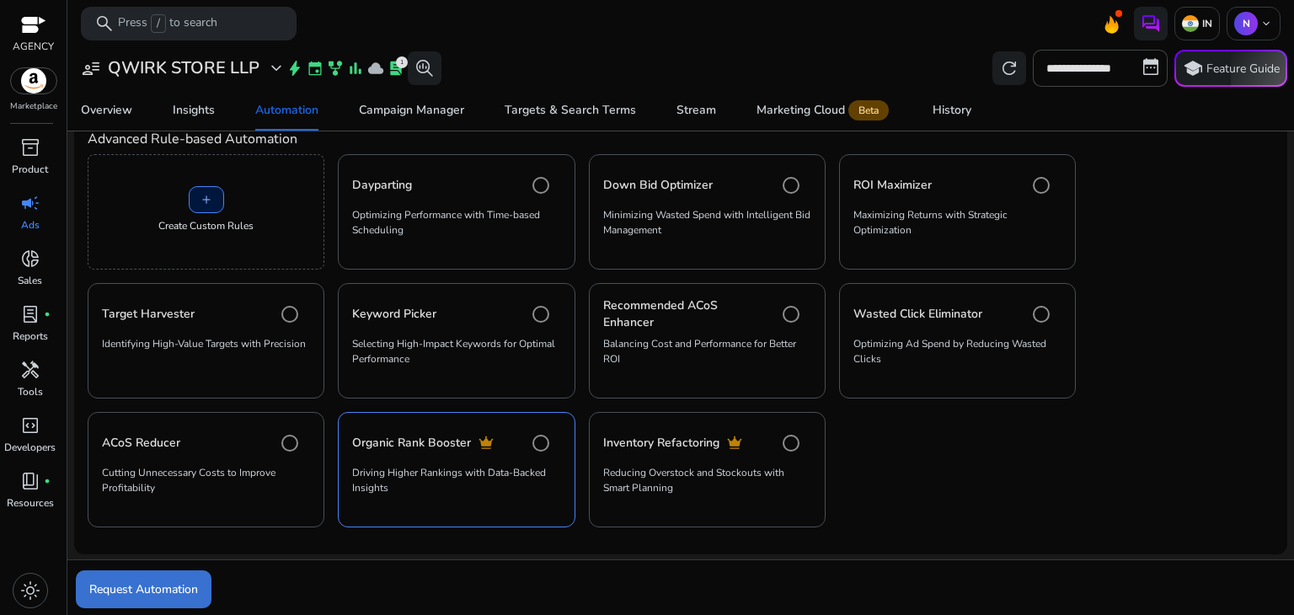
click at [158, 588] on span "Request Automation" at bounding box center [143, 590] width 109 height 18
click at [198, 583] on span "Request Automation" at bounding box center [143, 590] width 109 height 18
click at [280, 563] on div "Request Automation" at bounding box center [681, 587] width 1230 height 56
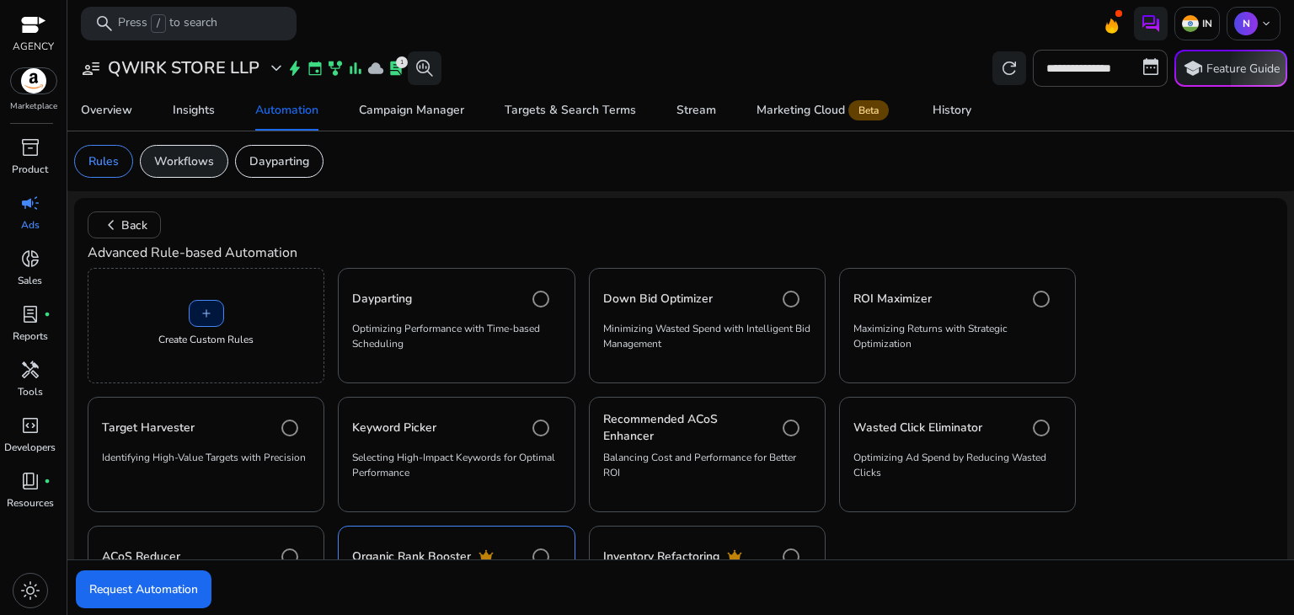
click at [190, 156] on p "Workflows" at bounding box center [184, 162] width 60 height 18
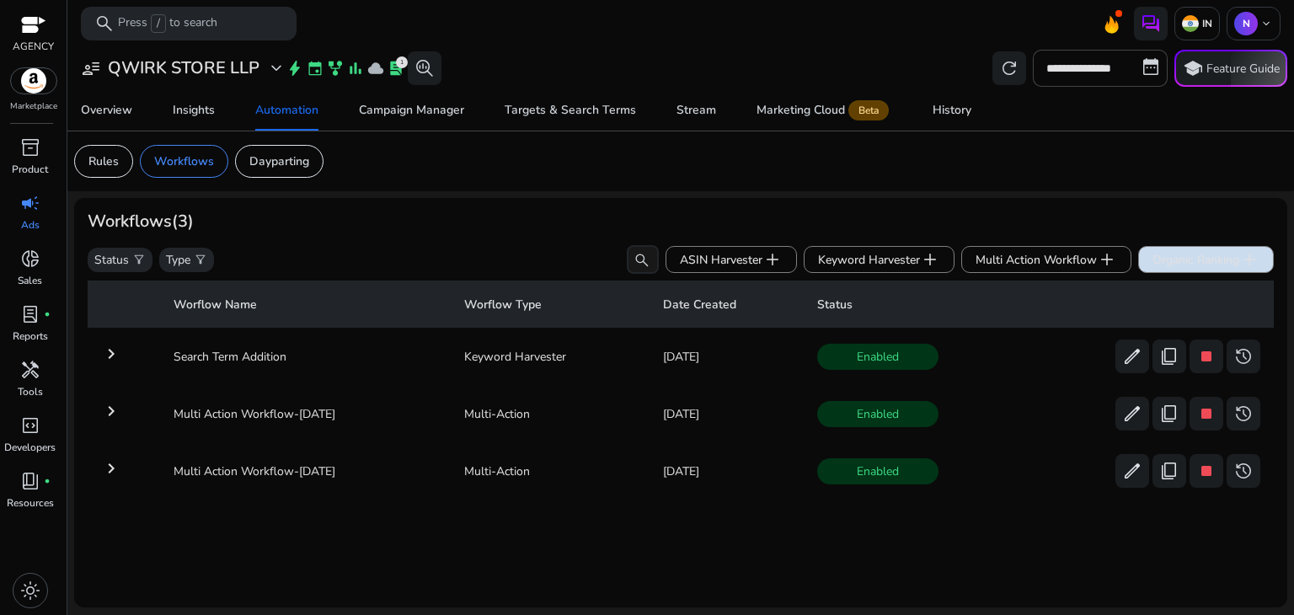
click at [1193, 256] on span "Organic Ranking add" at bounding box center [1206, 259] width 107 height 20
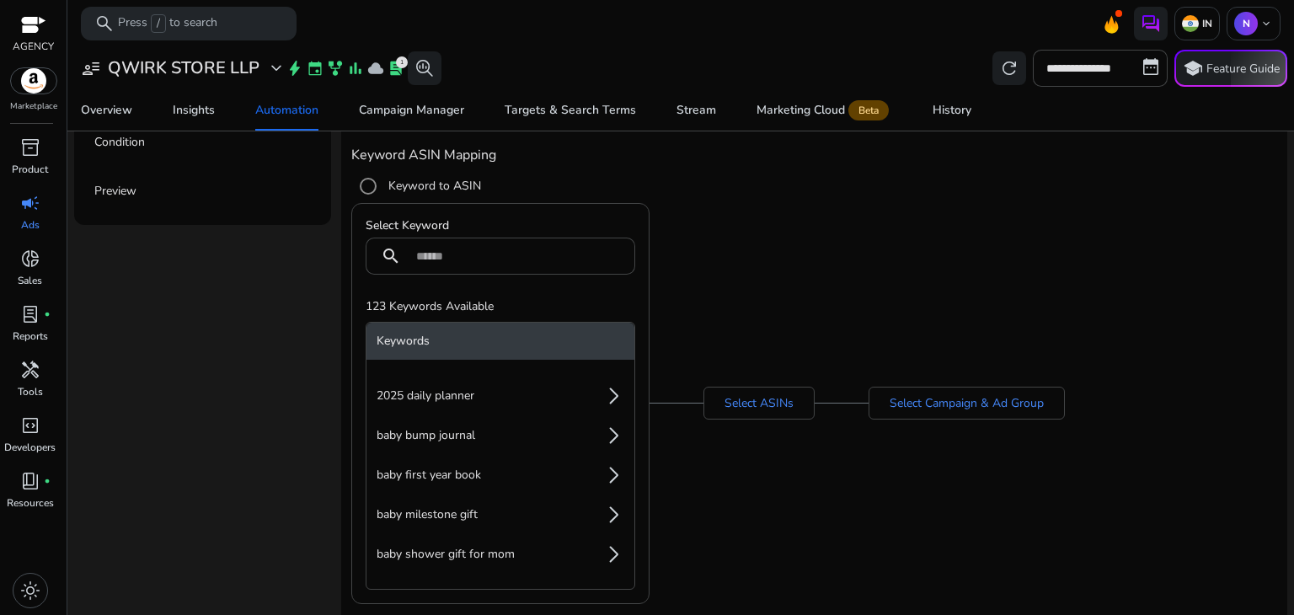
scroll to position [204, 0]
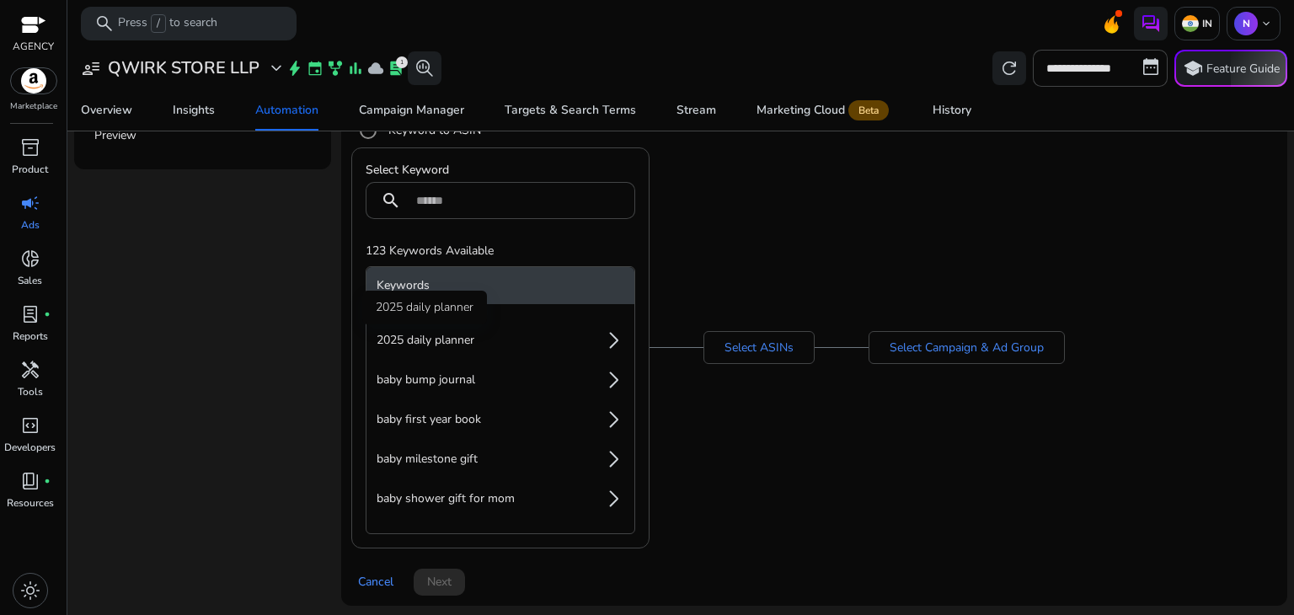
click at [472, 345] on span "2025 daily planner" at bounding box center [426, 340] width 98 height 17
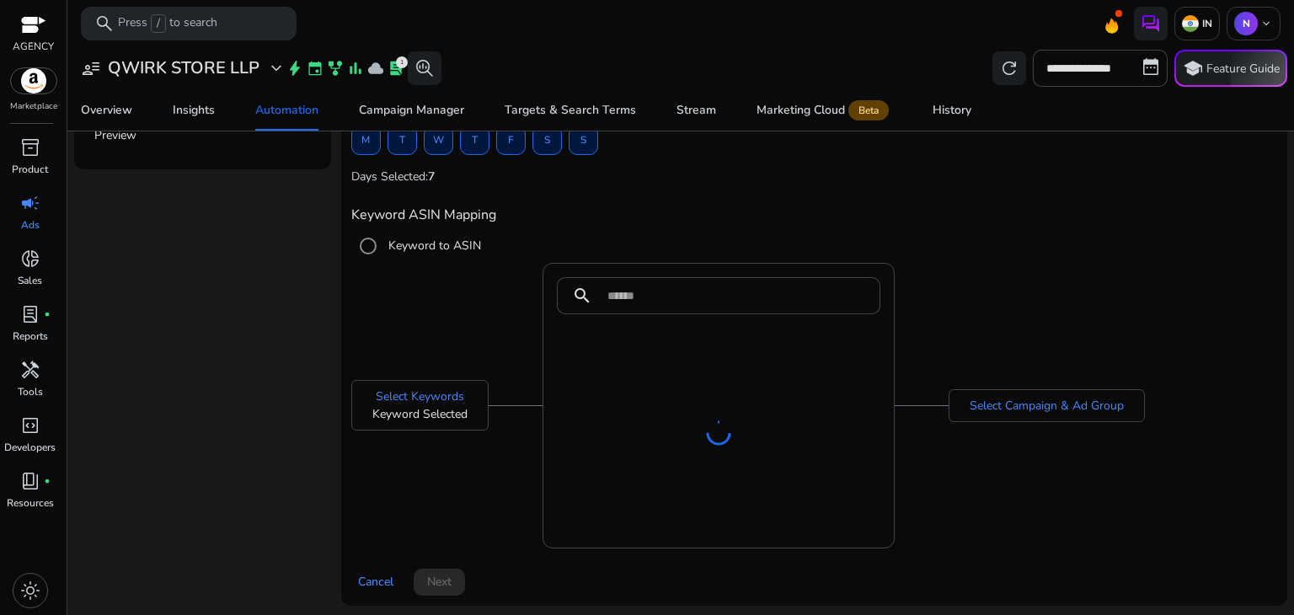
scroll to position [221, 0]
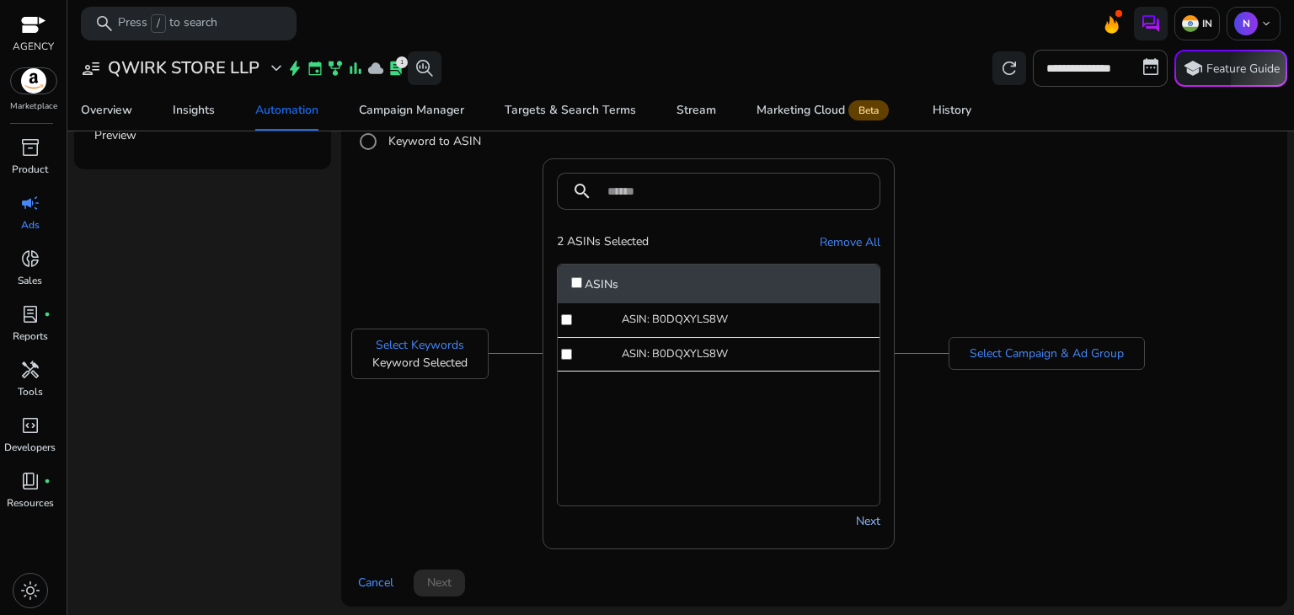
click at [867, 524] on link "Next" at bounding box center [868, 521] width 24 height 18
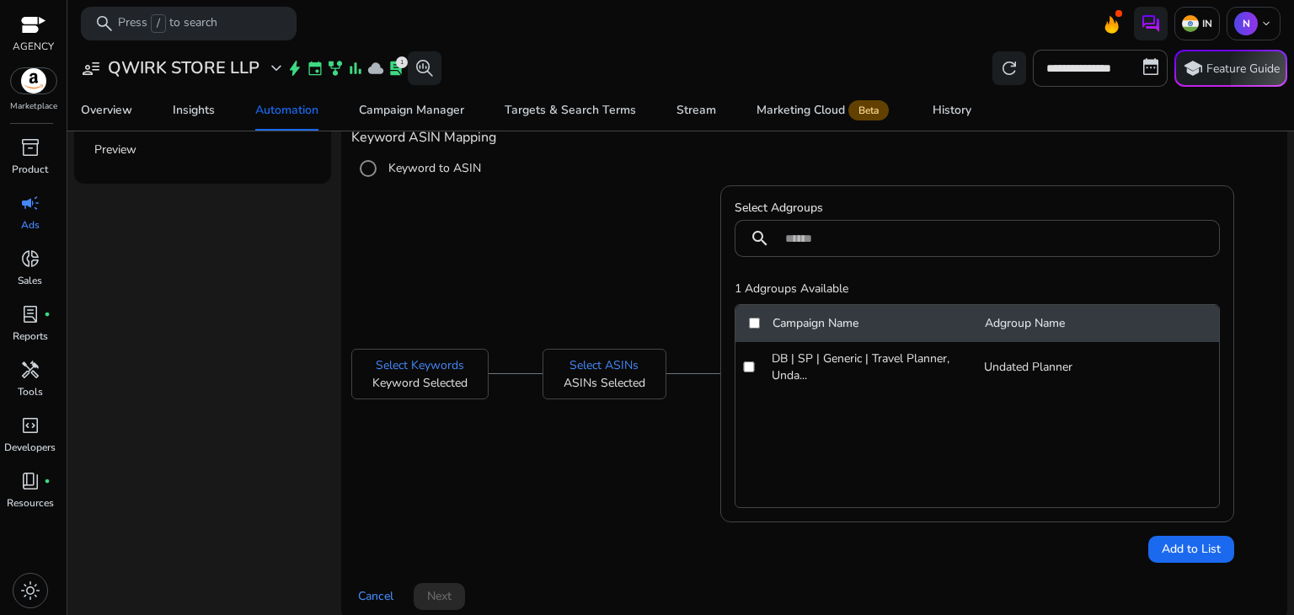
scroll to position [207, 0]
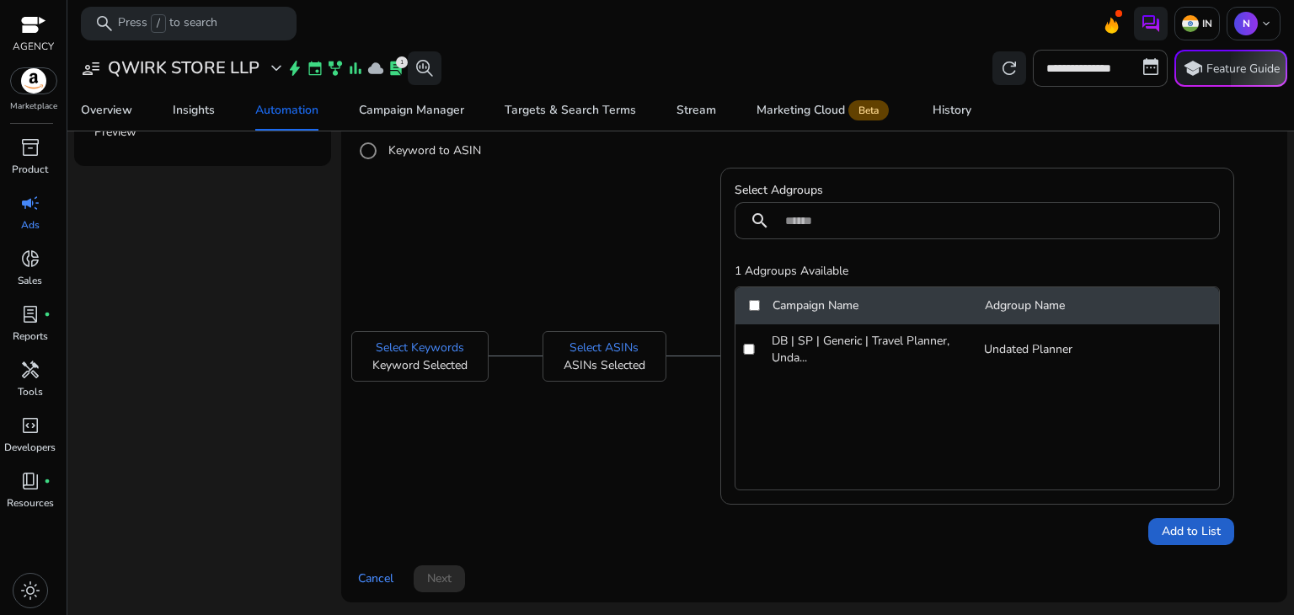
click at [1180, 527] on span "Add to List" at bounding box center [1191, 531] width 59 height 18
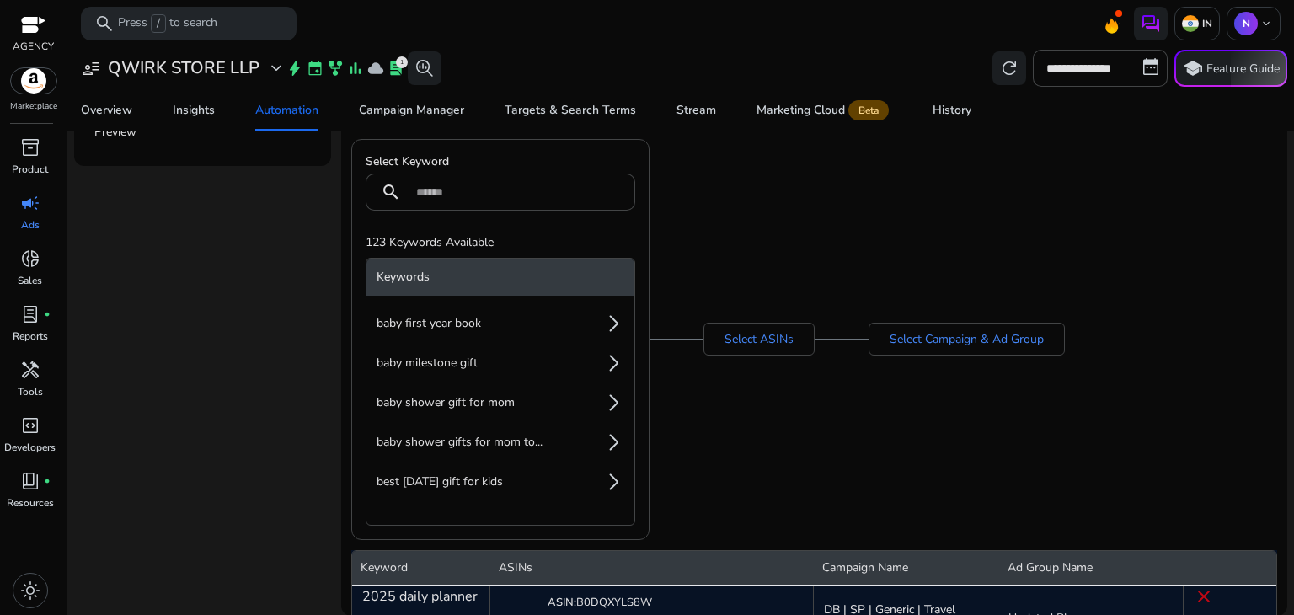
scroll to position [98, 0]
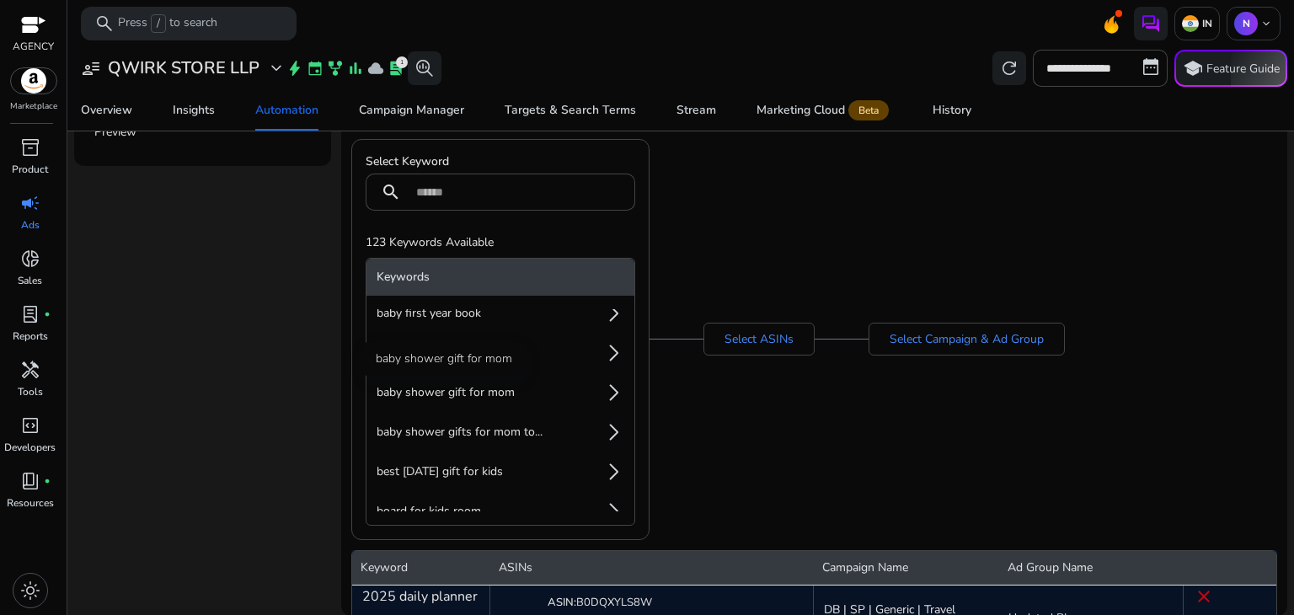
click at [502, 389] on span "baby shower gift for mom" at bounding box center [446, 392] width 138 height 17
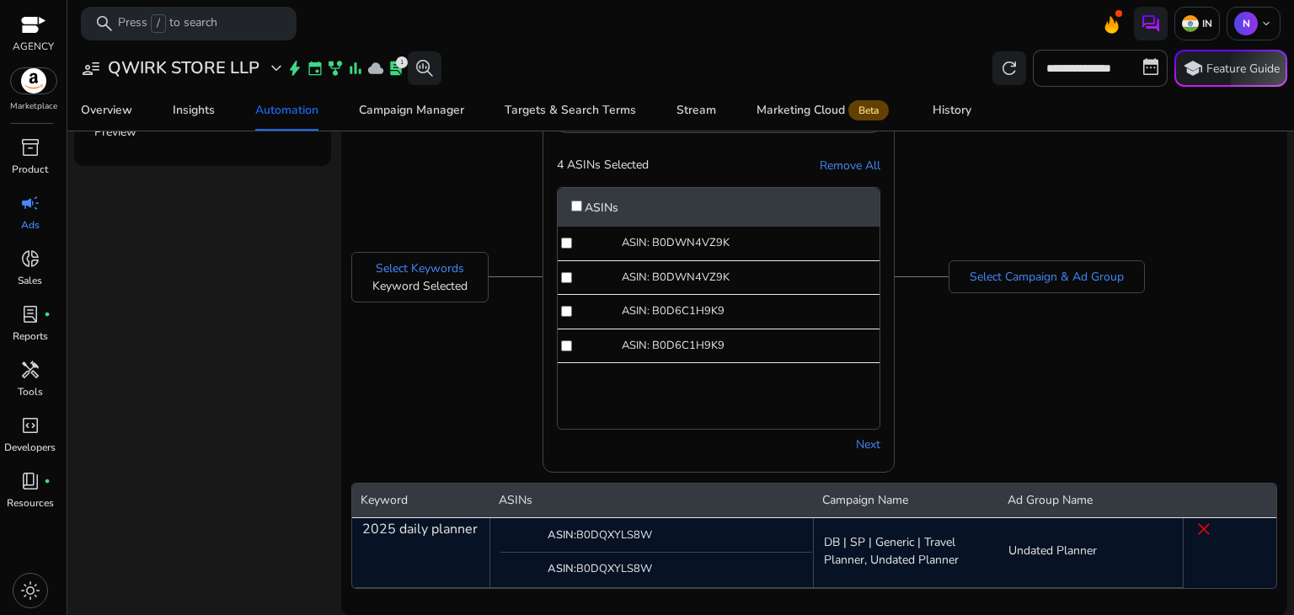
scroll to position [301, 0]
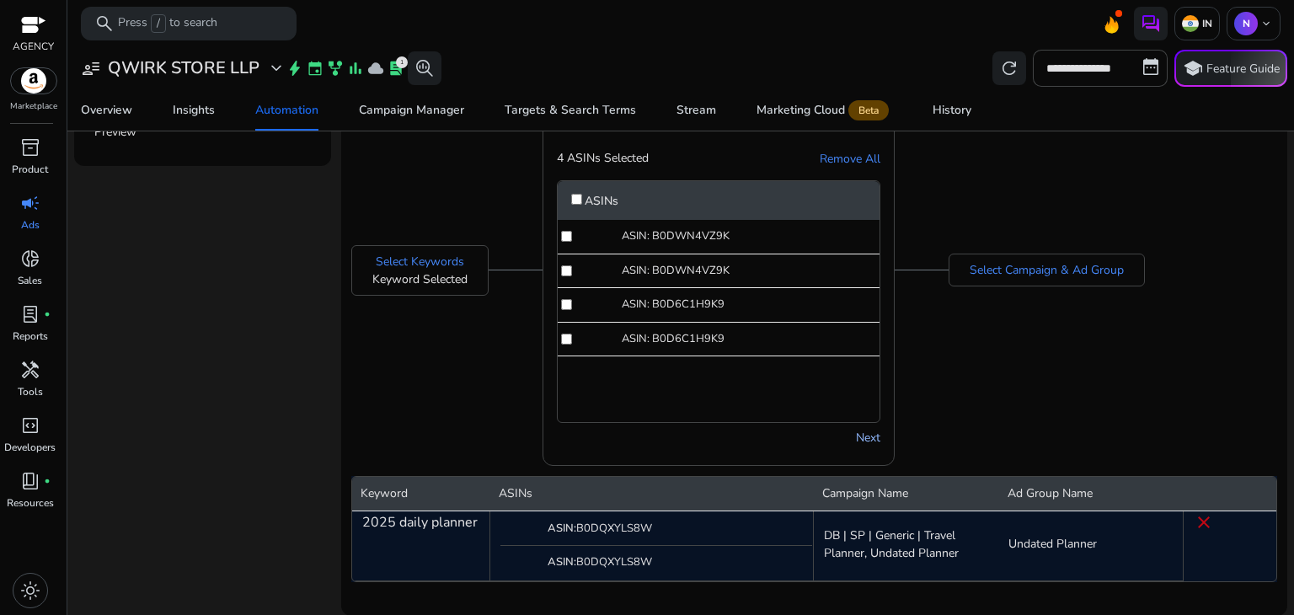
click at [862, 440] on link "Next" at bounding box center [868, 438] width 24 height 18
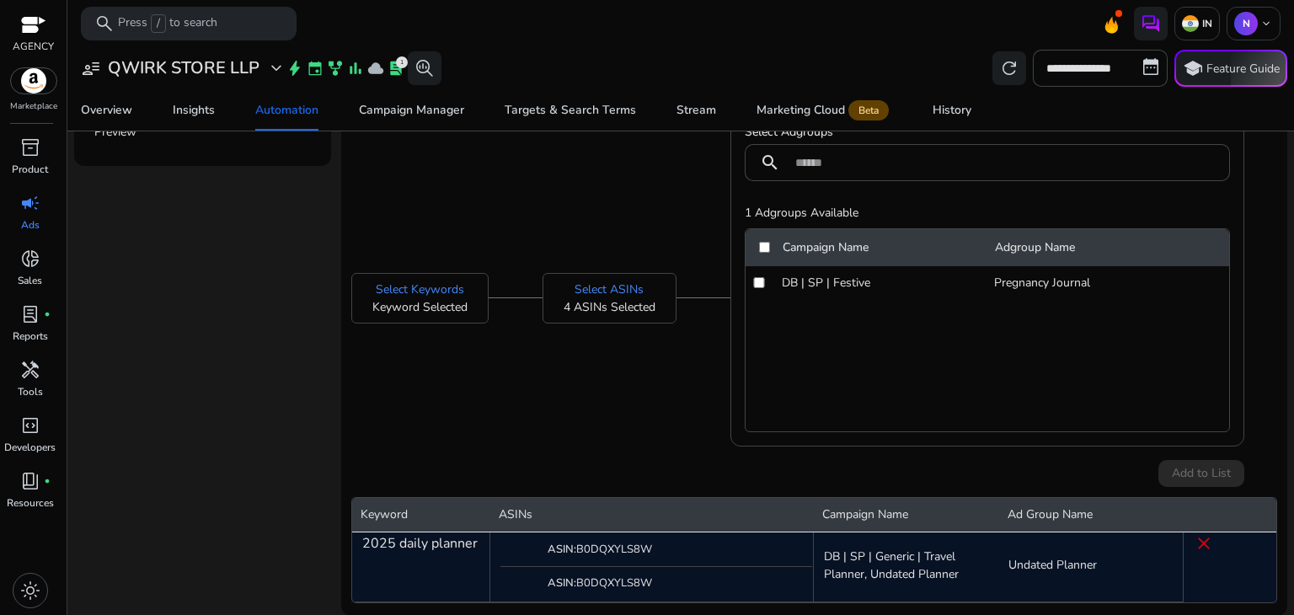
scroll to position [262, 0]
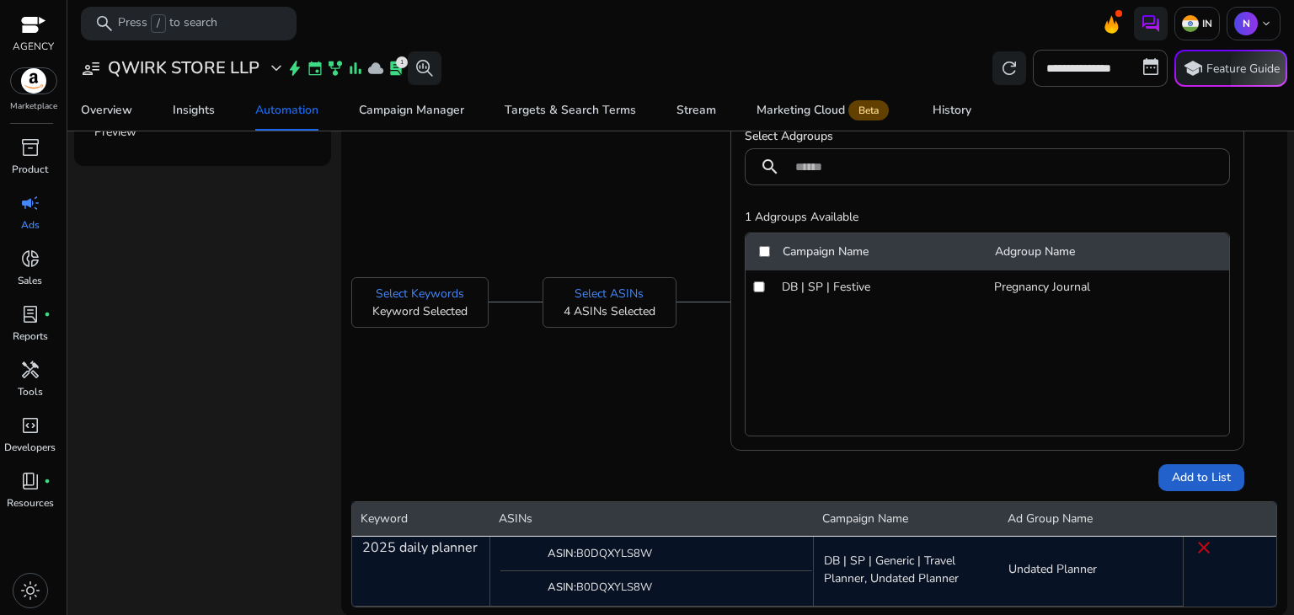
click at [1194, 479] on span "Add to List" at bounding box center [1201, 477] width 59 height 18
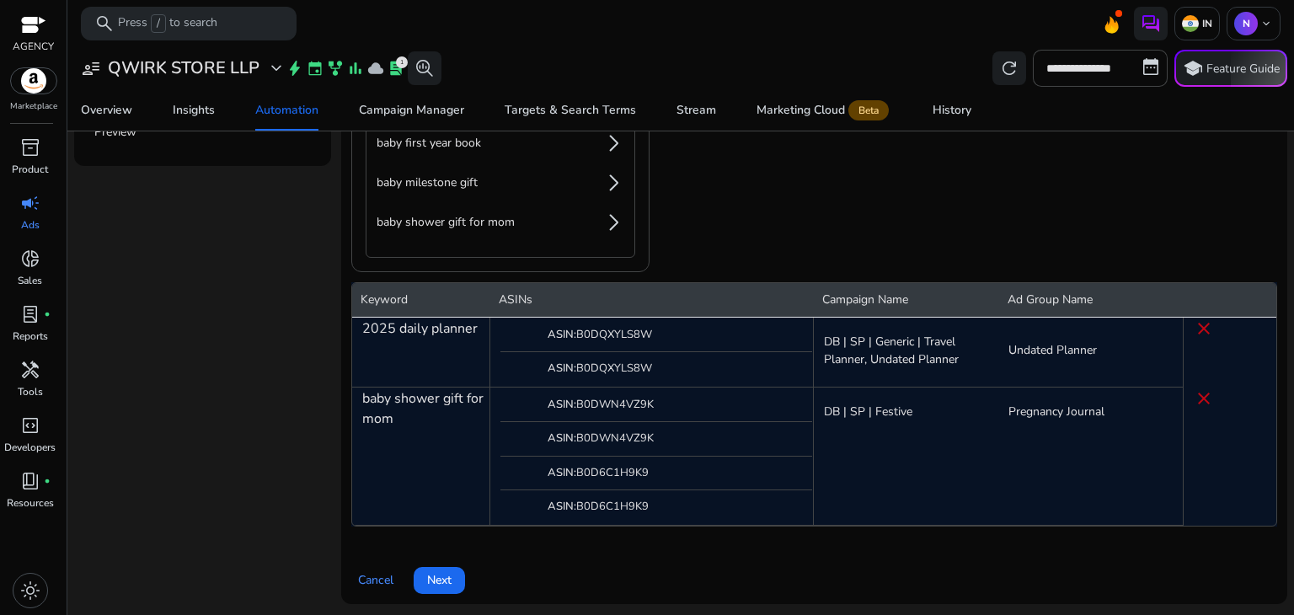
scroll to position [505, 0]
click at [446, 574] on span "Next" at bounding box center [439, 580] width 24 height 18
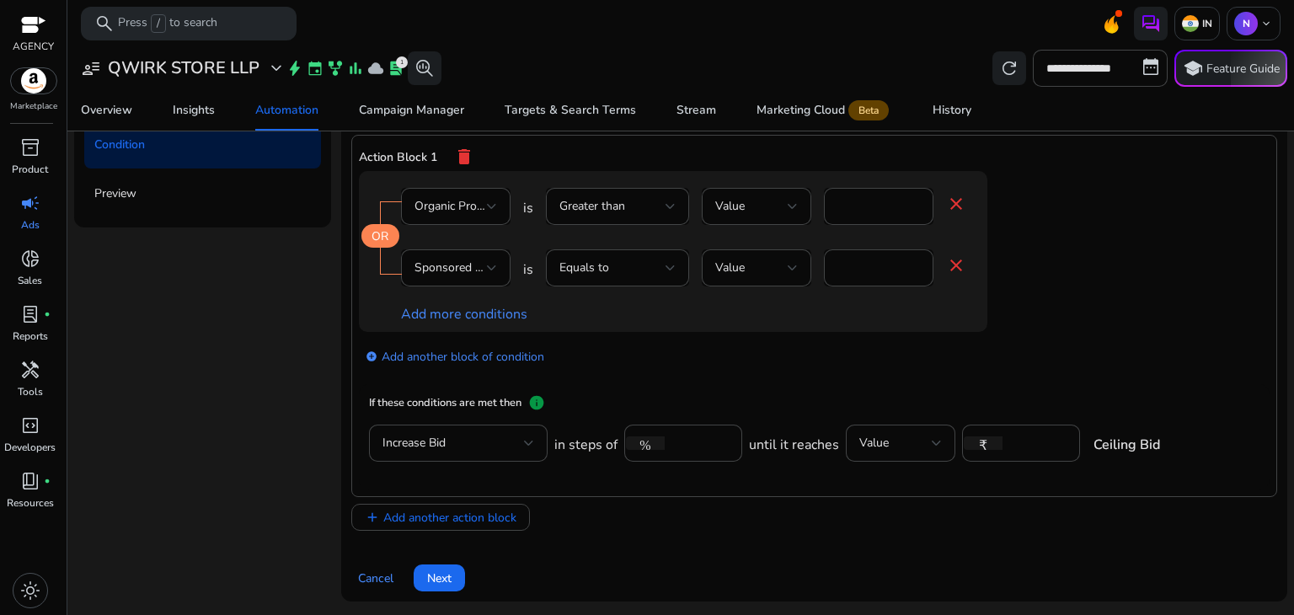
scroll to position [146, 0]
click at [622, 215] on div "Greater than" at bounding box center [617, 206] width 116 height 37
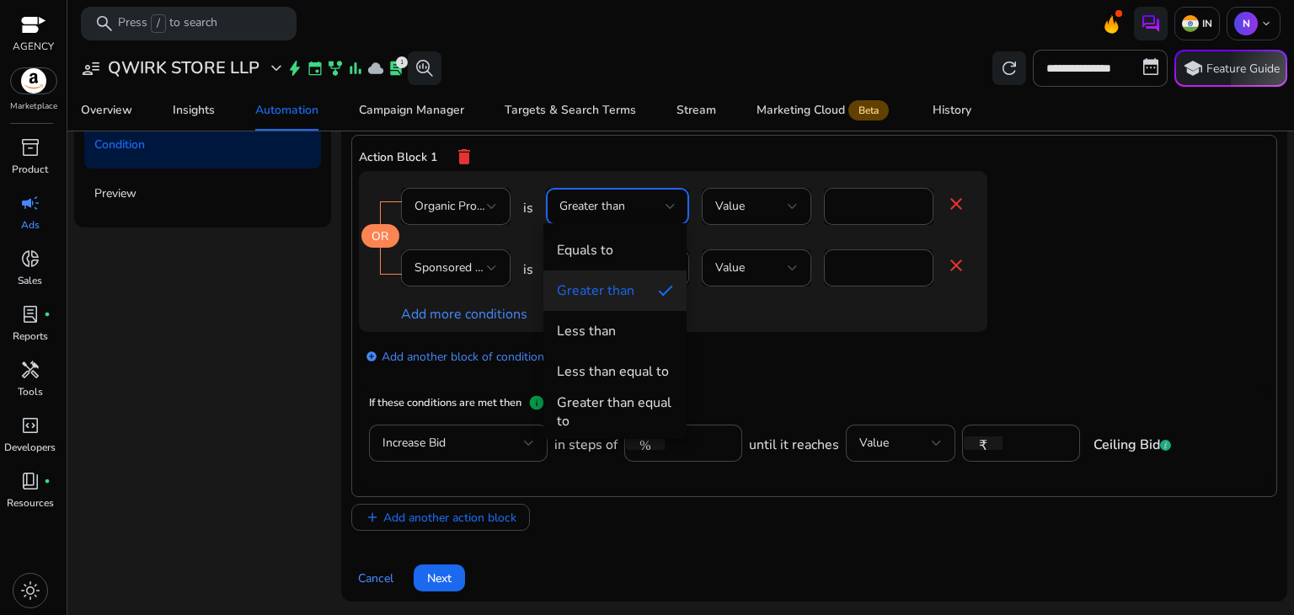
click at [644, 210] on div at bounding box center [647, 307] width 1294 height 615
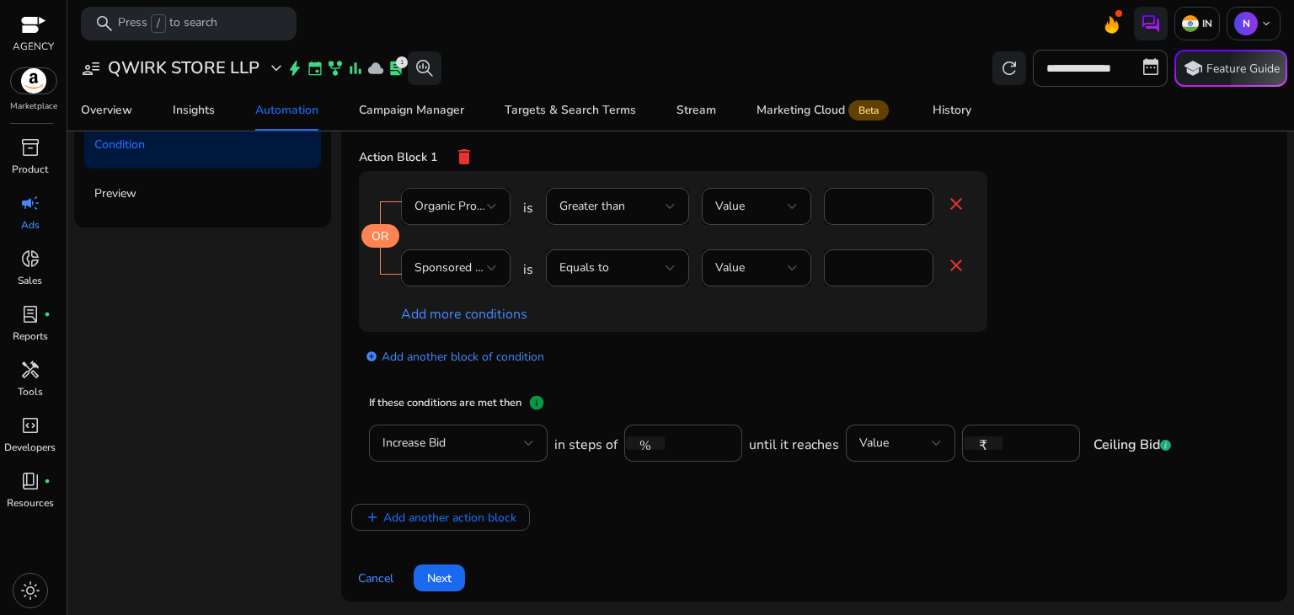
click at [491, 203] on div at bounding box center [492, 206] width 10 height 7
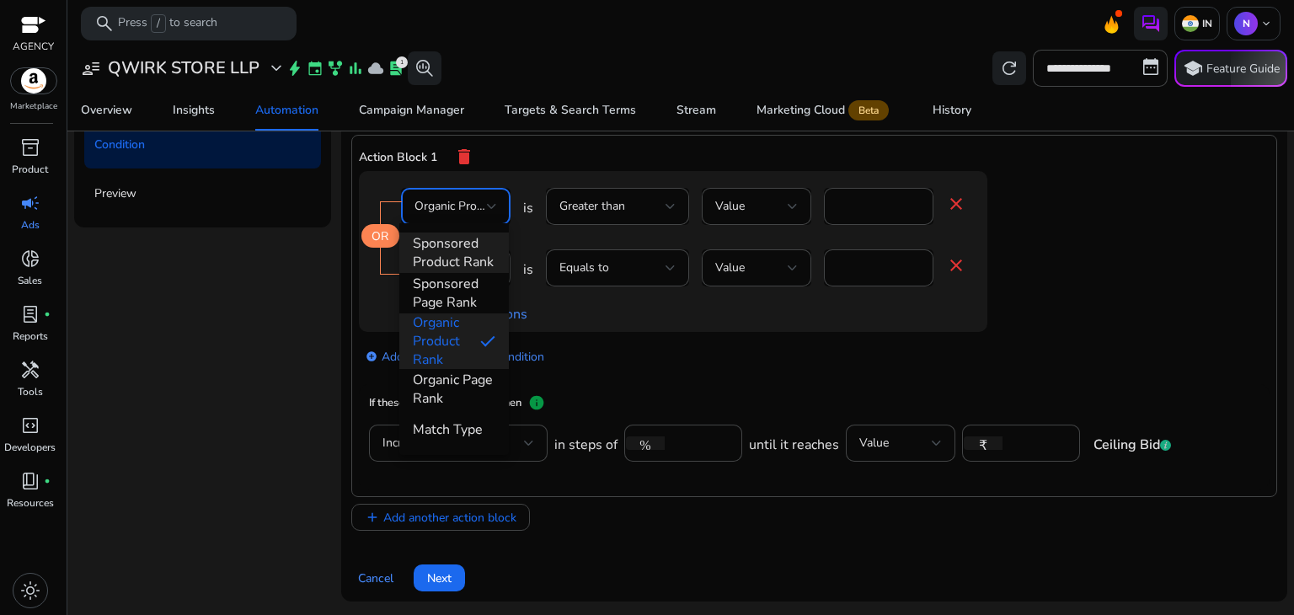
scroll to position [768, 0]
click at [597, 318] on div at bounding box center [647, 307] width 1294 height 615
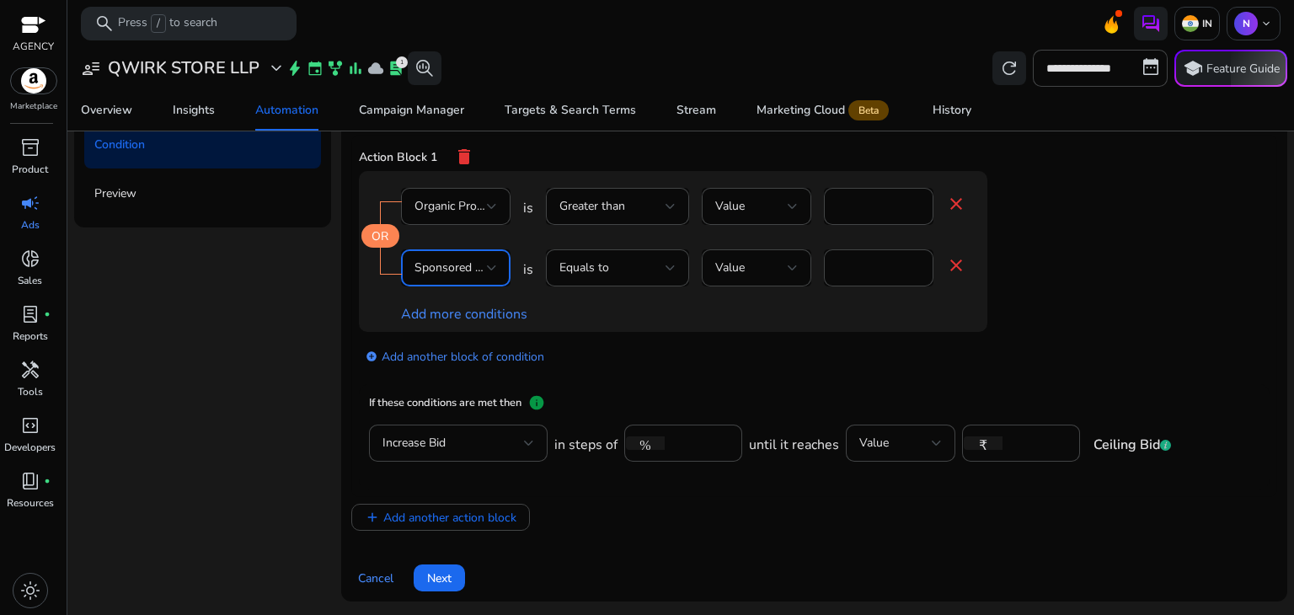
click at [492, 270] on div at bounding box center [492, 268] width 10 height 7
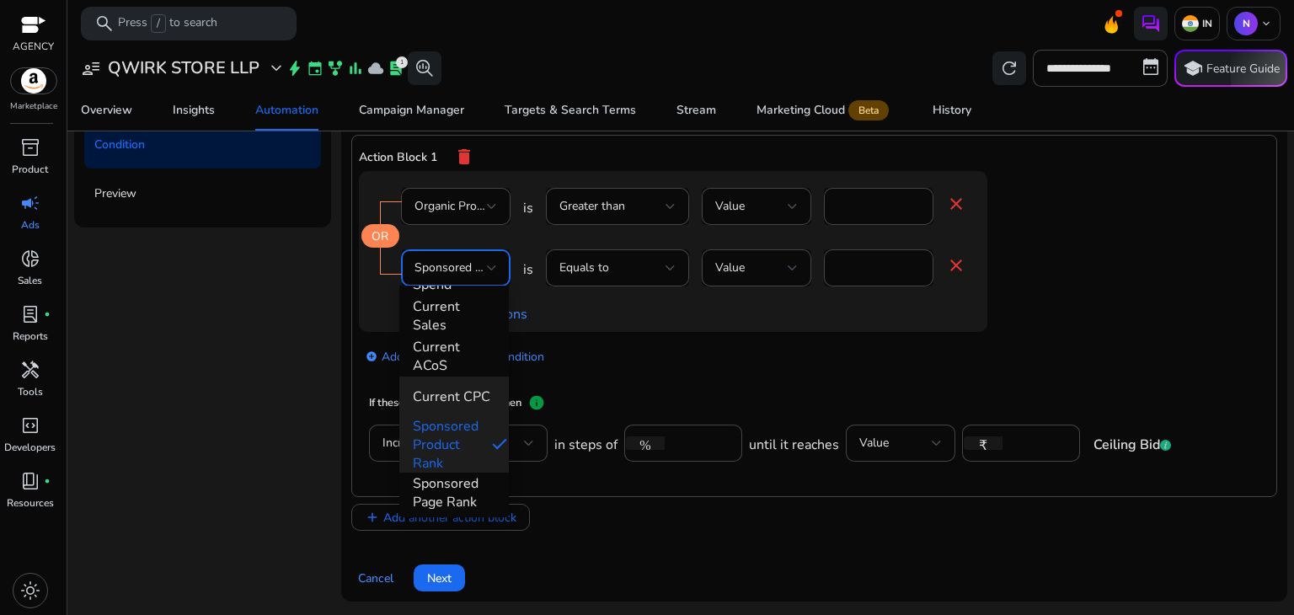
scroll to position [649, 0]
click at [659, 311] on div at bounding box center [647, 307] width 1294 height 615
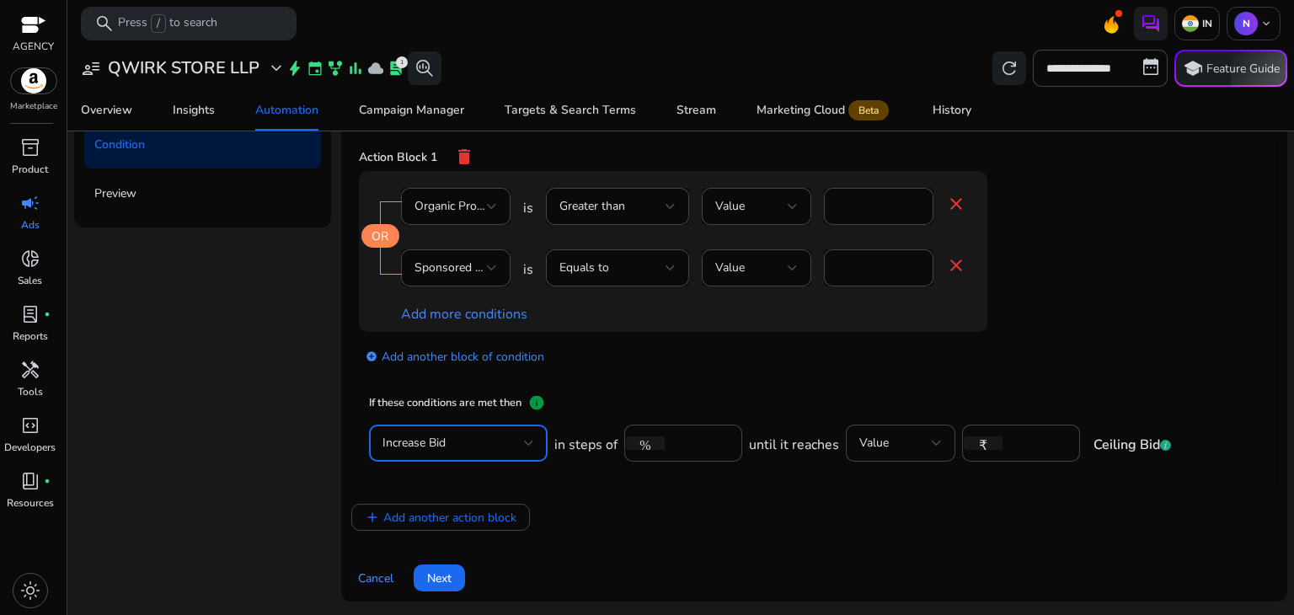
click at [524, 445] on div at bounding box center [529, 443] width 10 height 7
click at [522, 445] on div at bounding box center [647, 307] width 1294 height 615
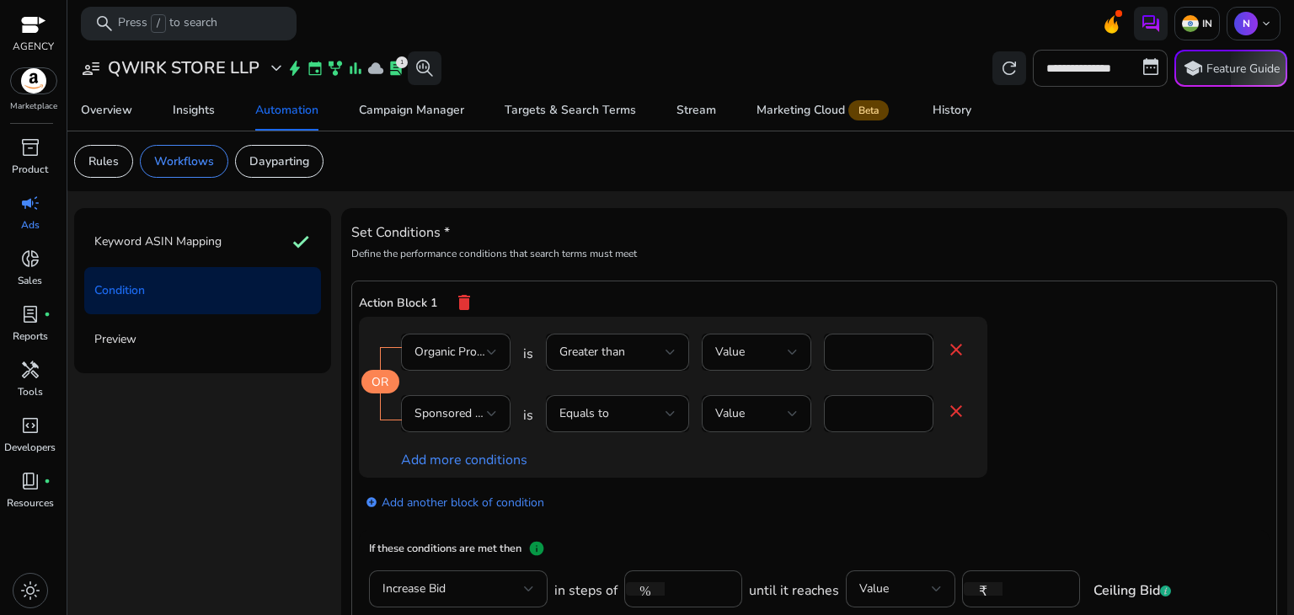
scroll to position [146, 0]
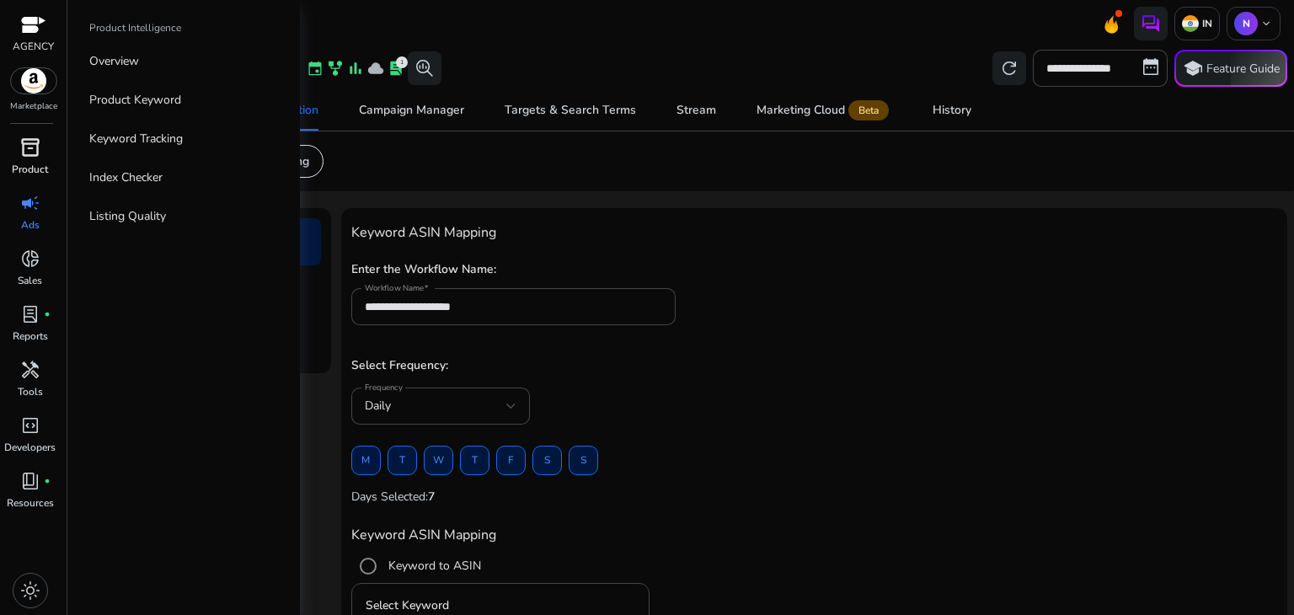
click at [50, 169] on link "inventory_2 Product" at bounding box center [30, 162] width 60 height 56
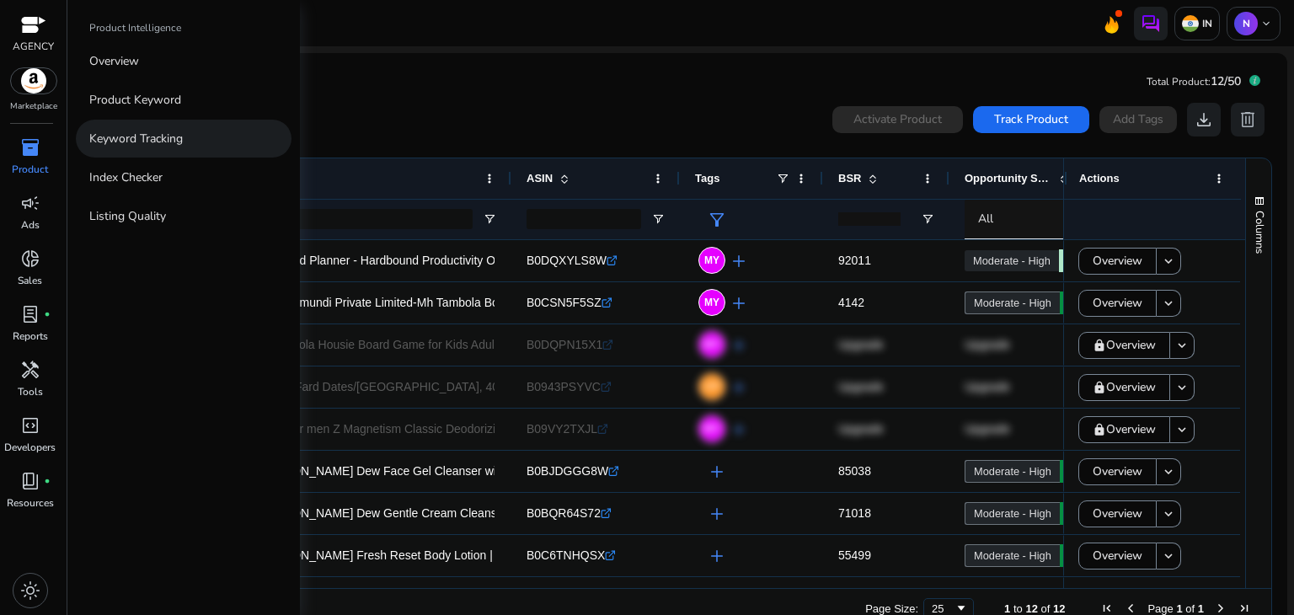
click at [158, 136] on p "Keyword Tracking" at bounding box center [136, 139] width 94 height 18
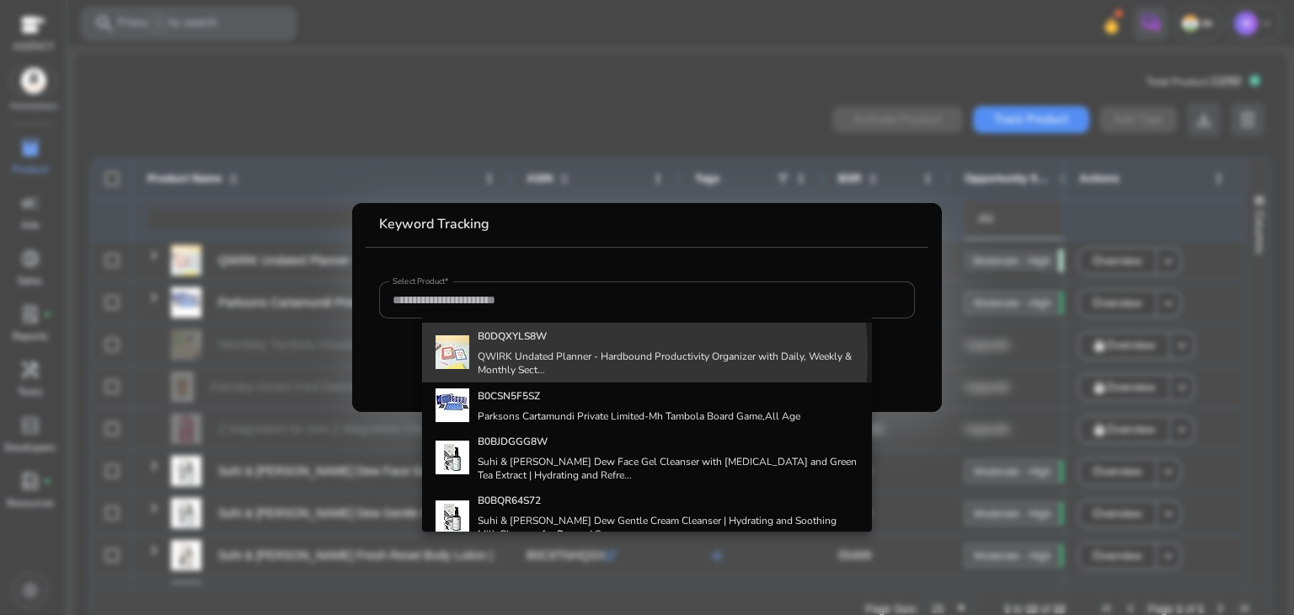
click at [549, 356] on h4 "QWIRK Undated Planner - Hardbound Productivity Organizer with Daily, Weekly & M…" at bounding box center [668, 363] width 380 height 27
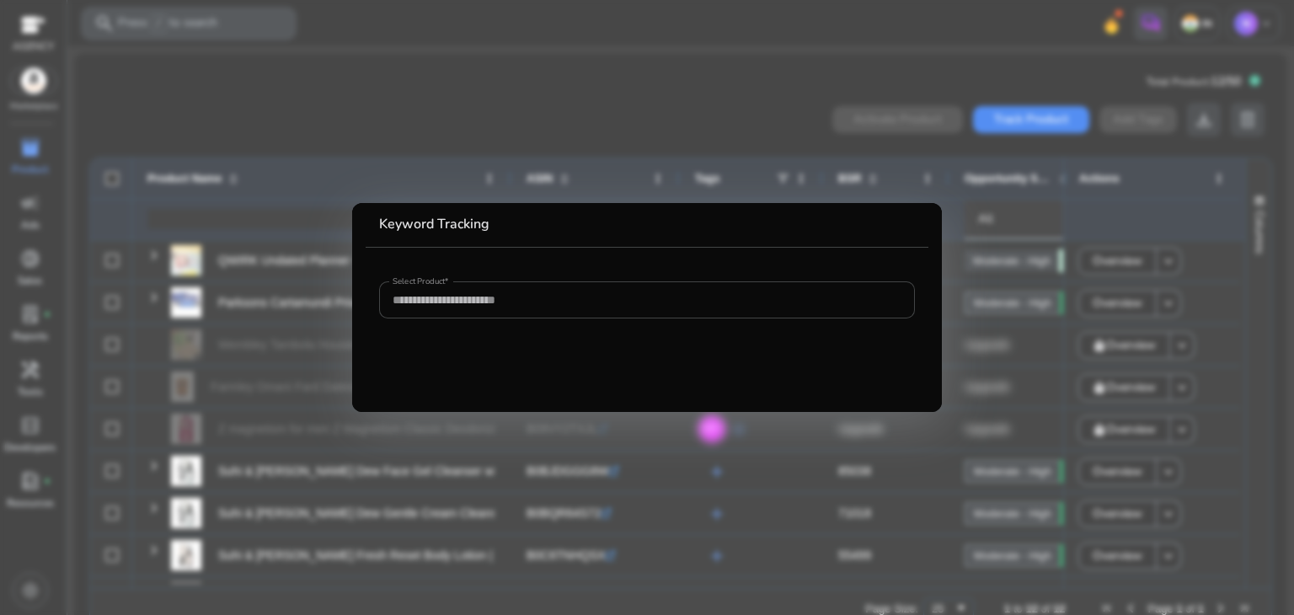
type input "**********"
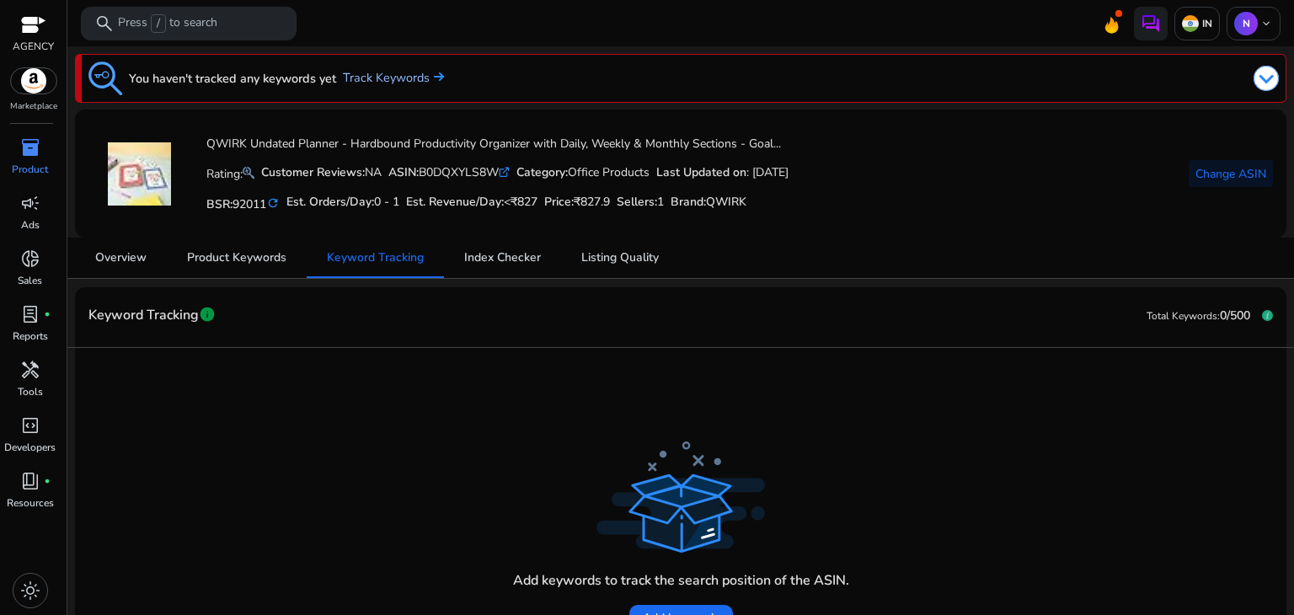
click at [420, 73] on link "Track Keywords" at bounding box center [393, 78] width 101 height 19
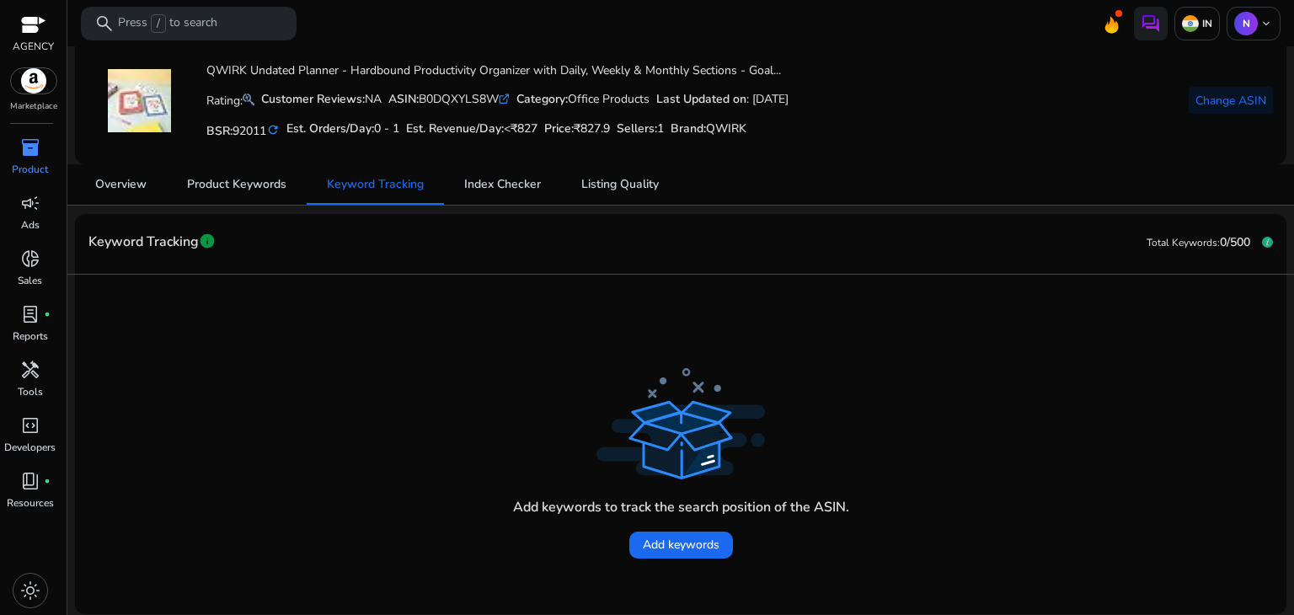
click at [739, 242] on mat-card-header "Keyword Tracking info Total Keywords: 0/500" at bounding box center [681, 251] width 1212 height 47
click at [681, 541] on span "Add keywords" at bounding box center [681, 545] width 77 height 18
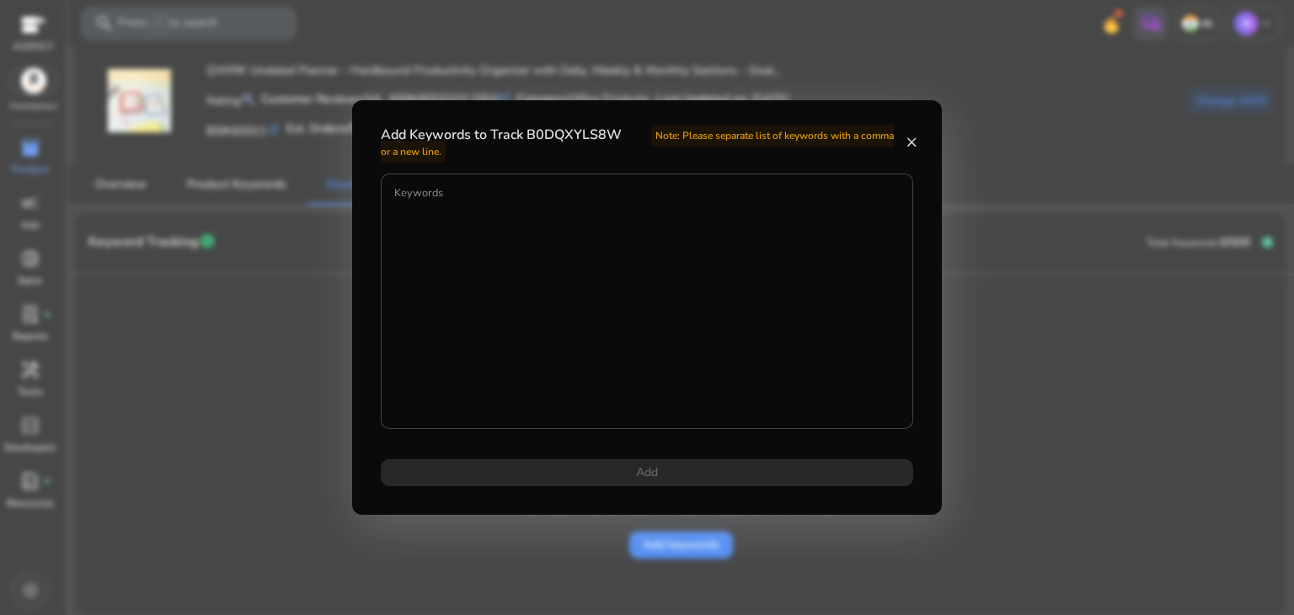
click at [913, 143] on mat-icon "close" at bounding box center [911, 142] width 13 height 15
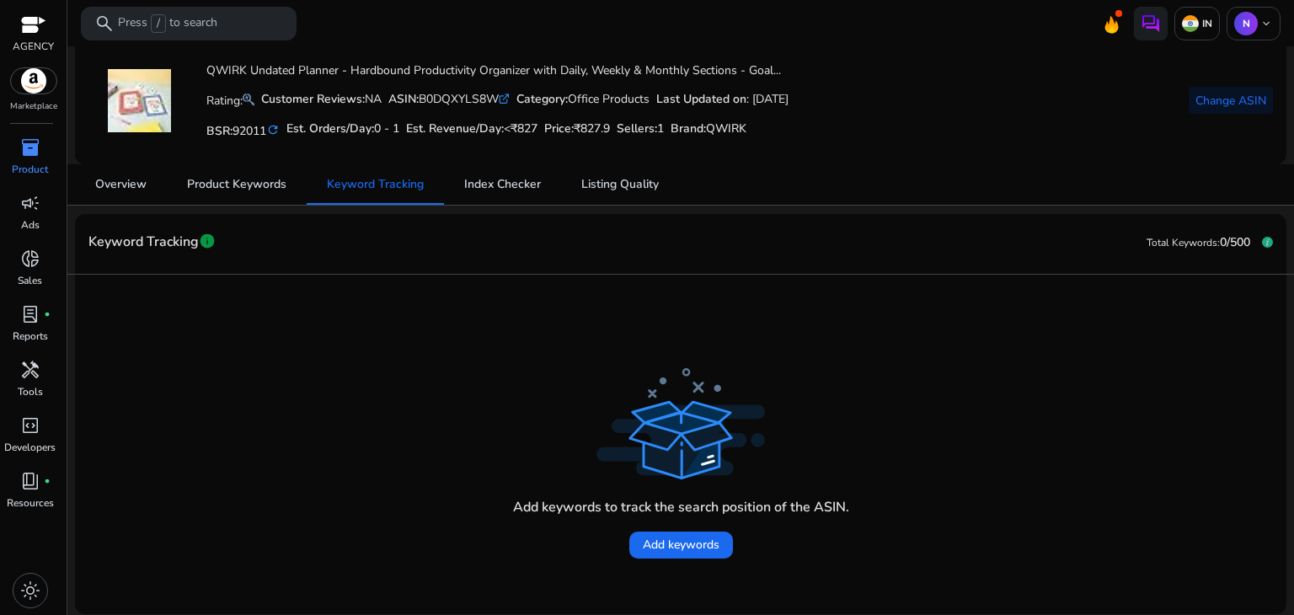
scroll to position [0, 0]
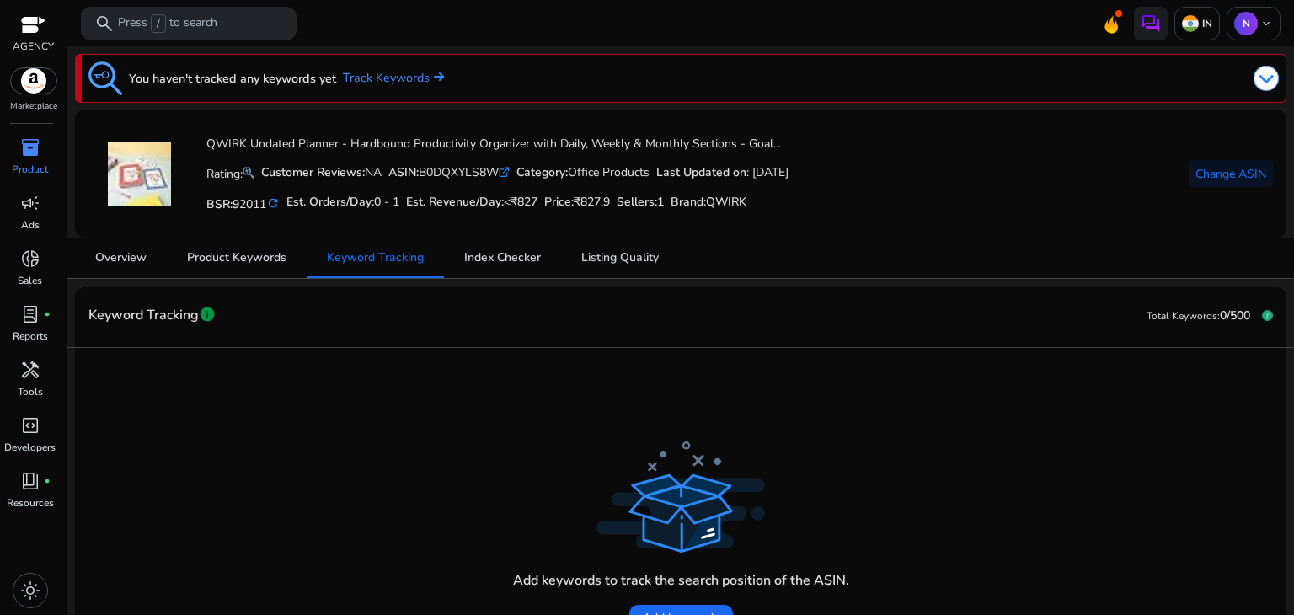
click at [666, 364] on div "Add keywords to track the search position of the ASIN. Add keywords" at bounding box center [680, 517] width 1185 height 313
